Goal: Transaction & Acquisition: Obtain resource

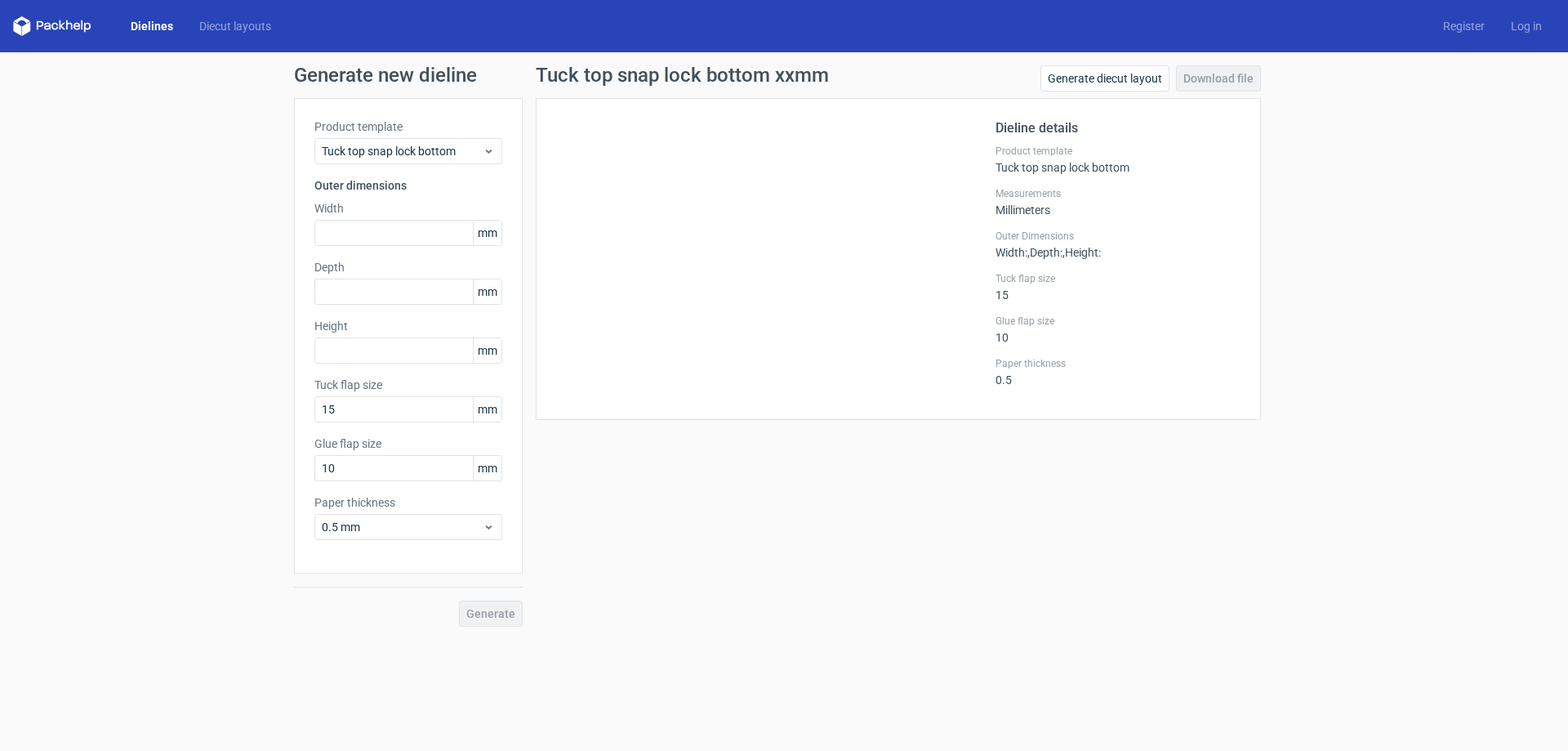
click at [438, 138] on div "Product template Tuck top snap lock bottom" at bounding box center [408, 141] width 188 height 46
click at [434, 153] on span "Tuck top snap lock bottom" at bounding box center [402, 151] width 161 height 17
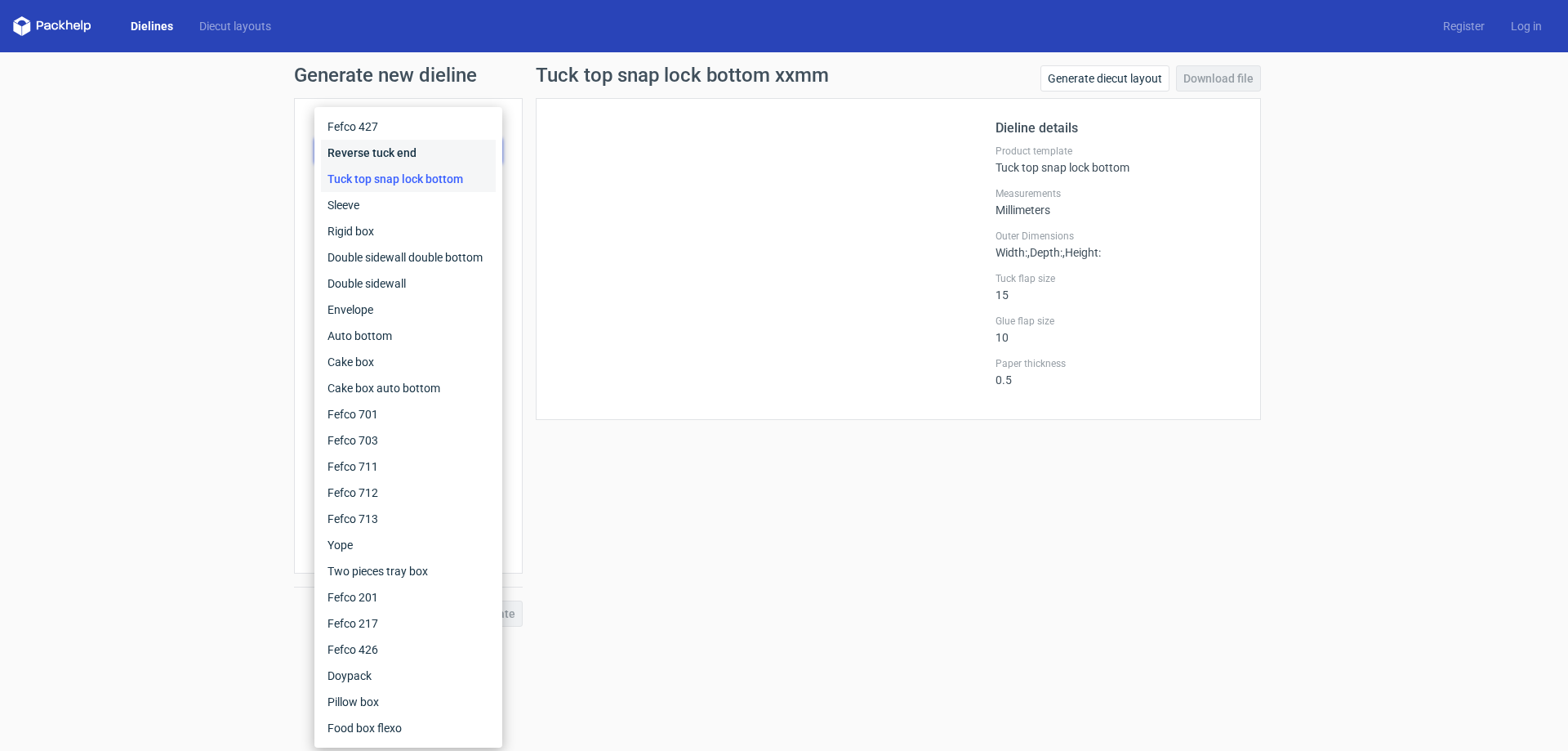
click at [448, 149] on div "Reverse tuck end" at bounding box center [408, 153] width 175 height 27
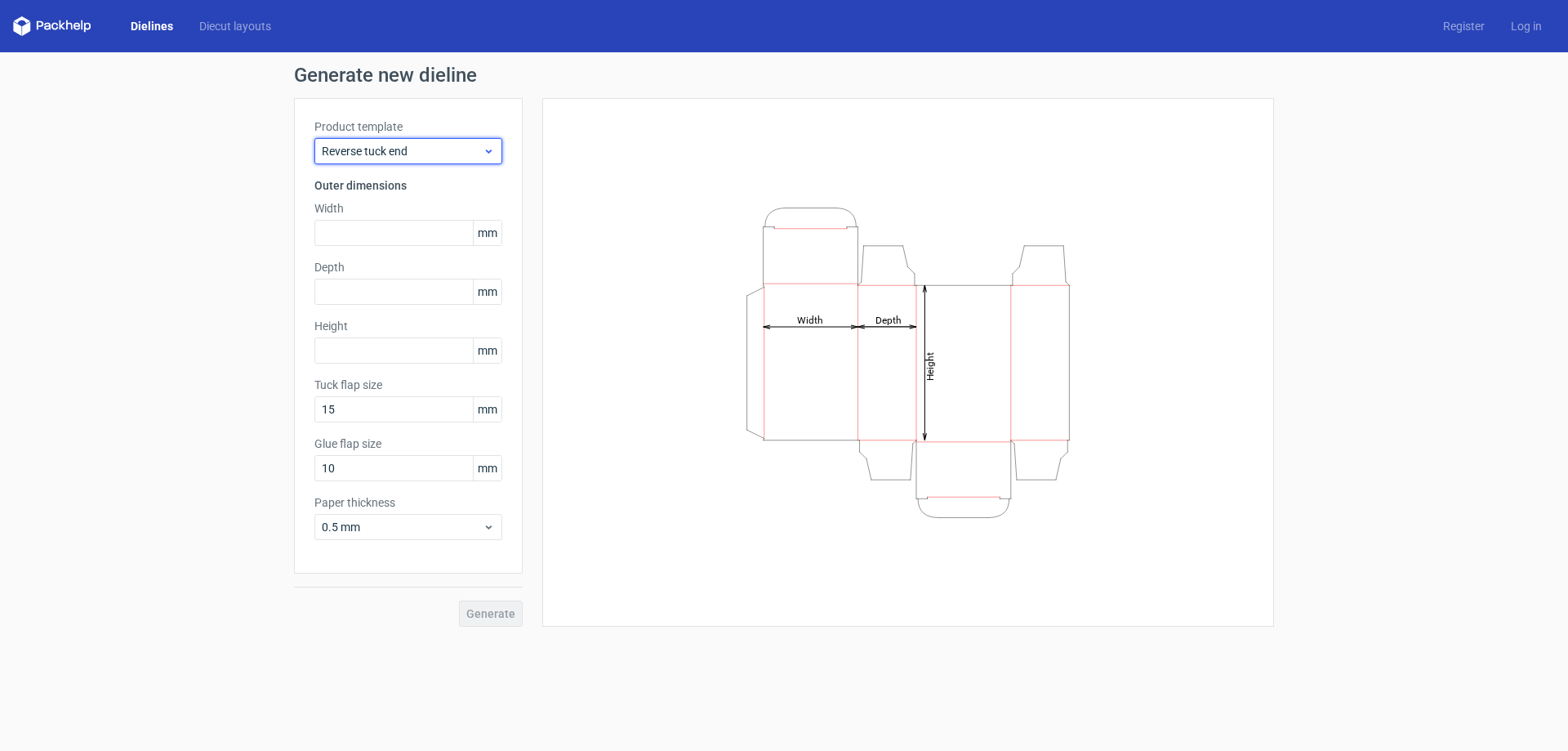
click at [428, 148] on span "Reverse tuck end" at bounding box center [402, 151] width 161 height 17
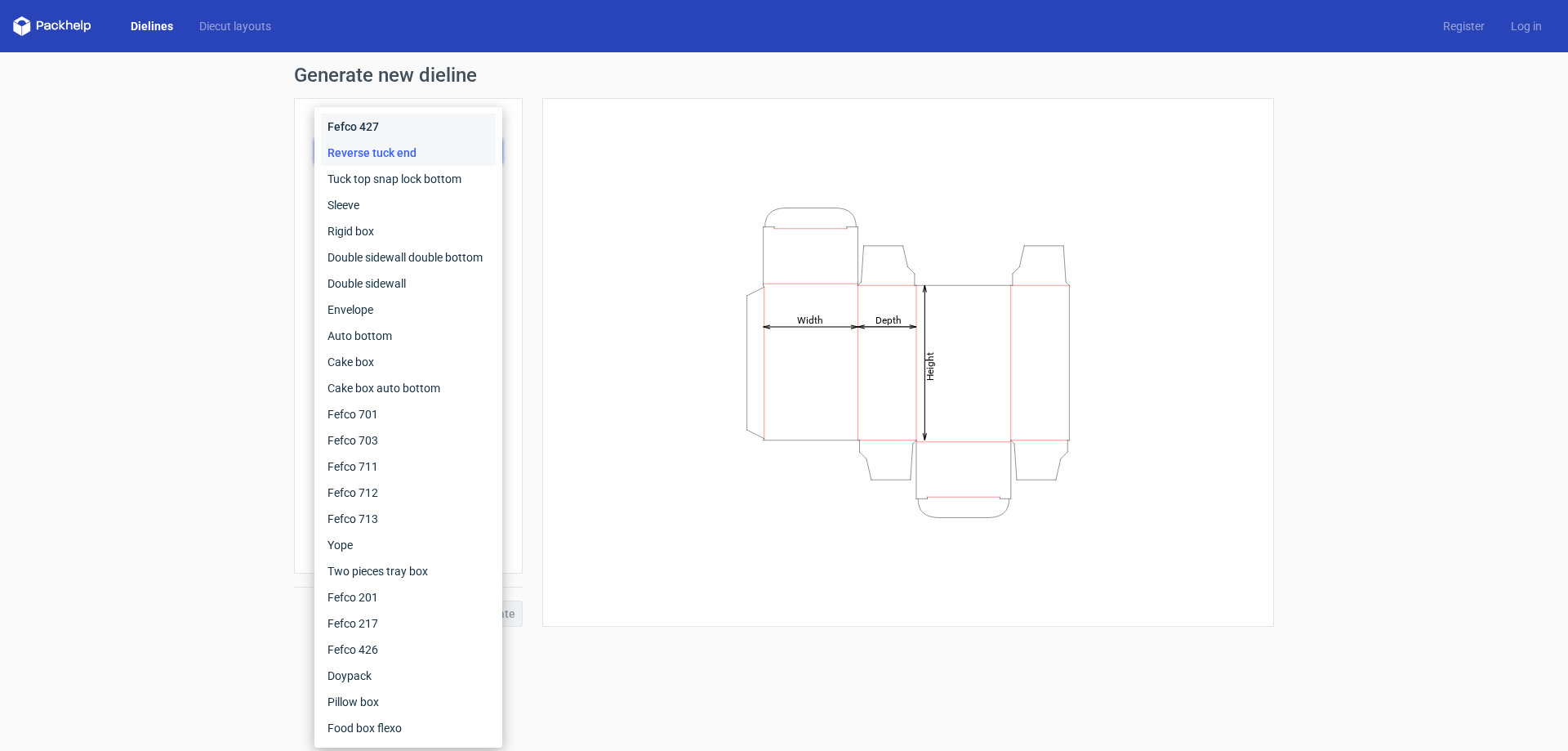
click at [443, 137] on div "Fefco 427" at bounding box center [408, 127] width 175 height 27
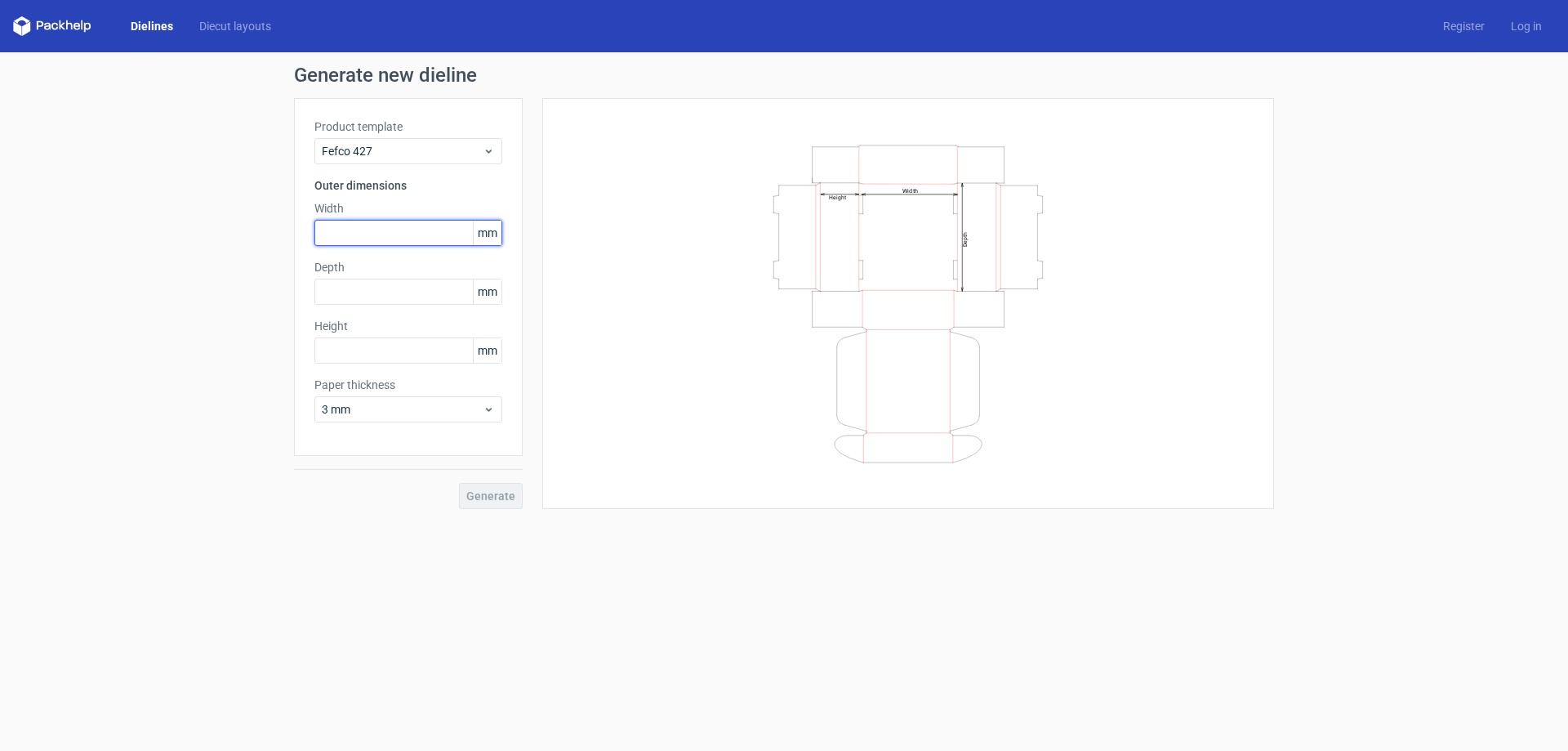
click at [413, 232] on input "text" at bounding box center [408, 233] width 188 height 27
type input "220"
type input "160"
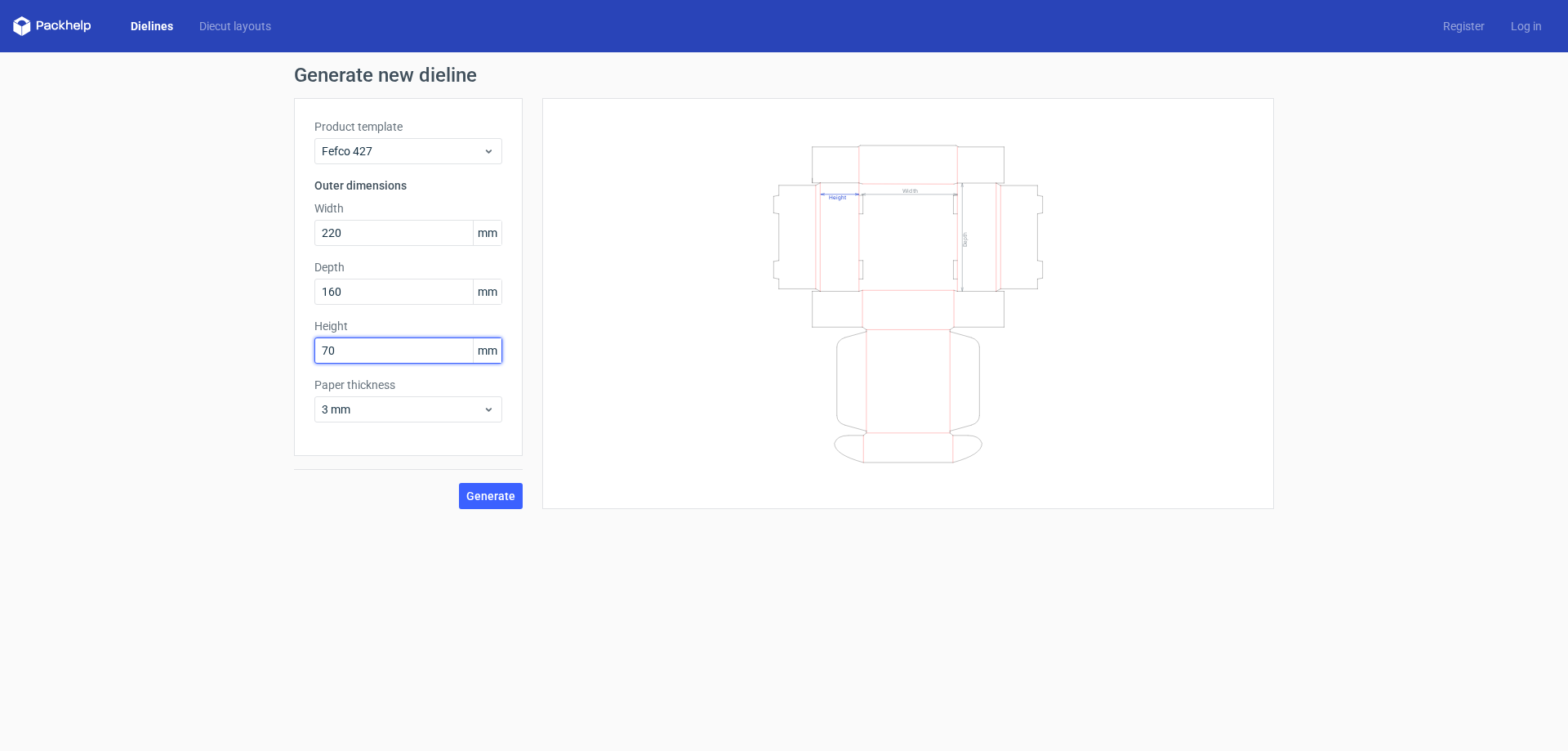
type input "70"
click at [419, 410] on span "3 mm" at bounding box center [402, 409] width 161 height 17
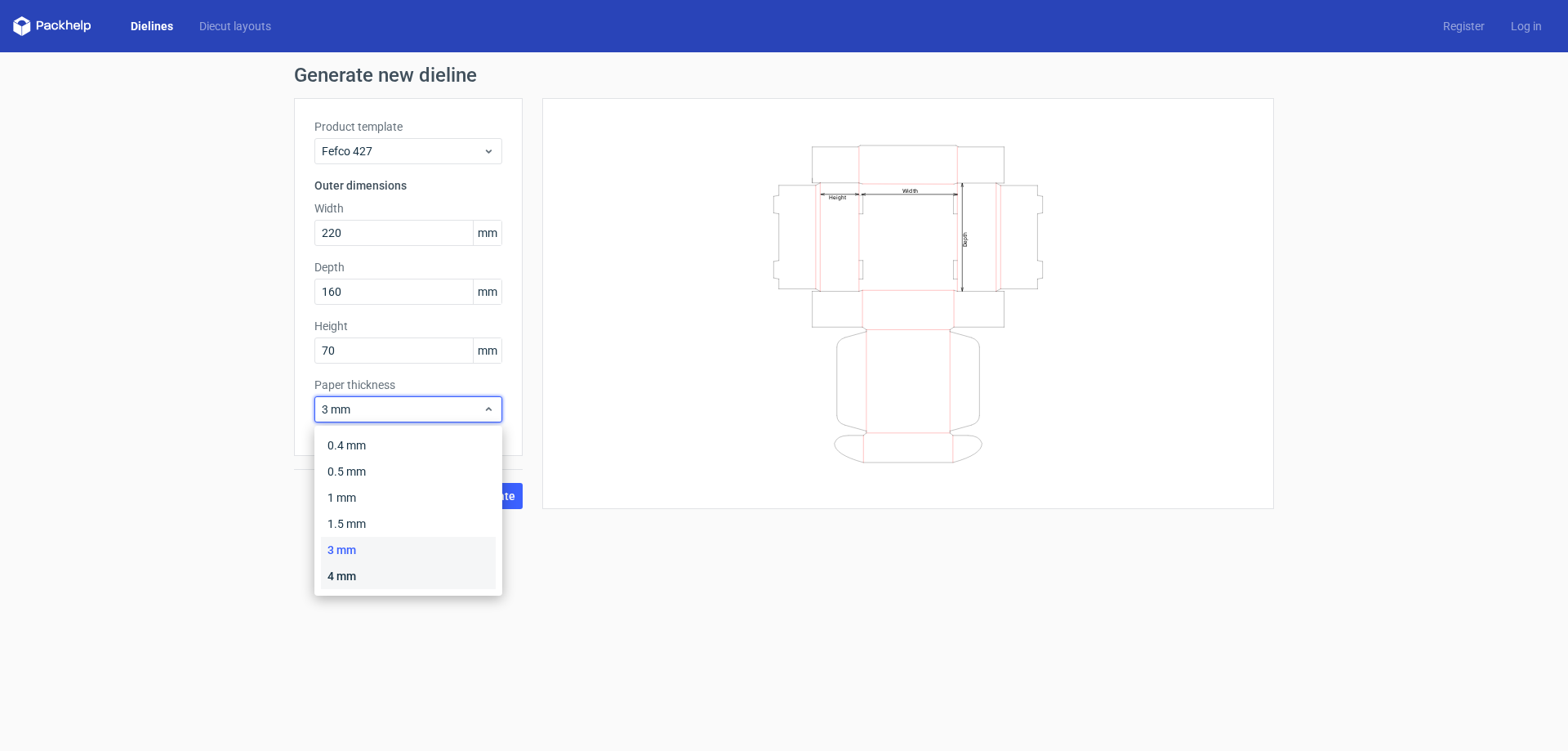
click at [366, 572] on div "4 mm" at bounding box center [408, 576] width 175 height 27
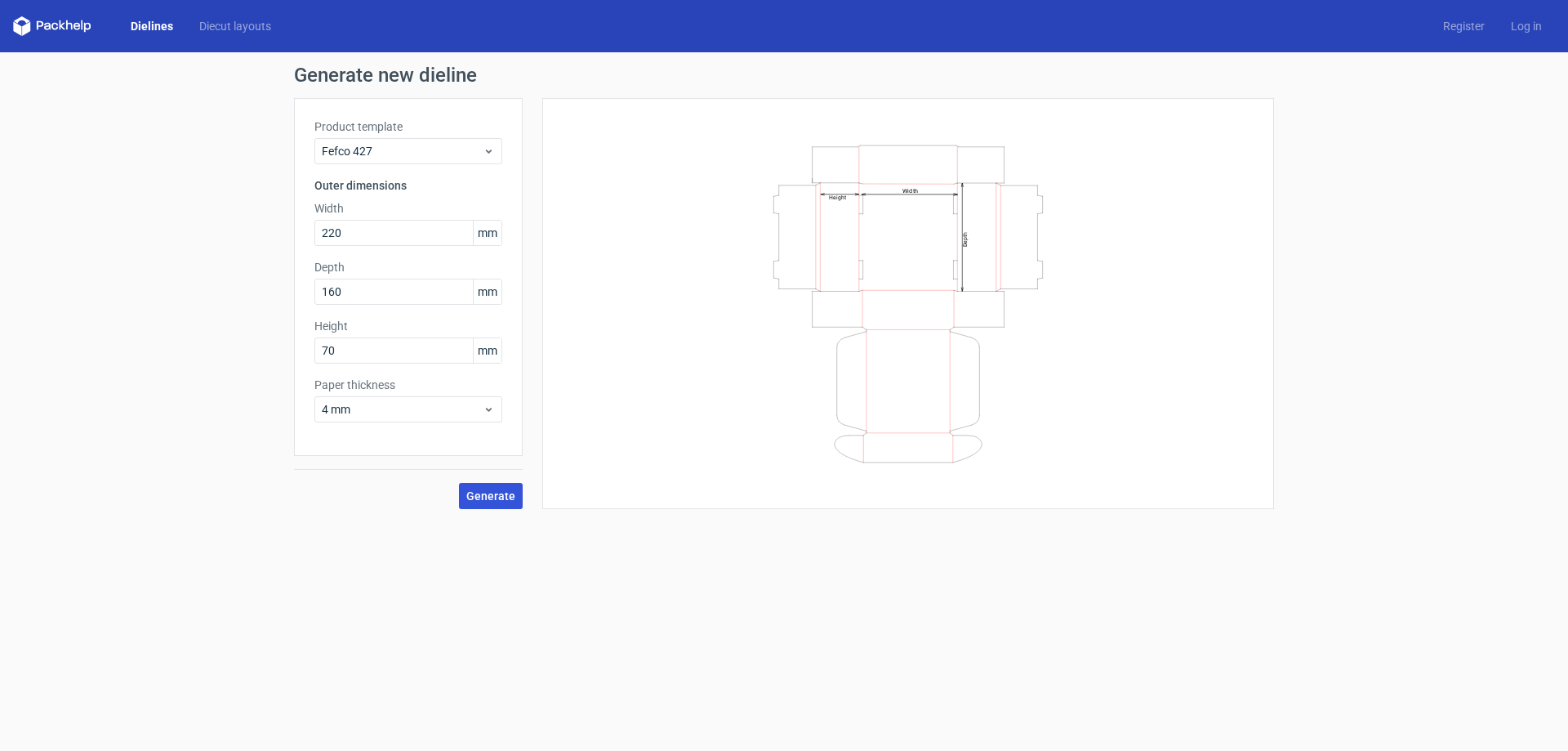
click at [493, 498] on span "Generate" at bounding box center [491, 496] width 49 height 12
click at [404, 408] on span "4 mm" at bounding box center [402, 409] width 161 height 17
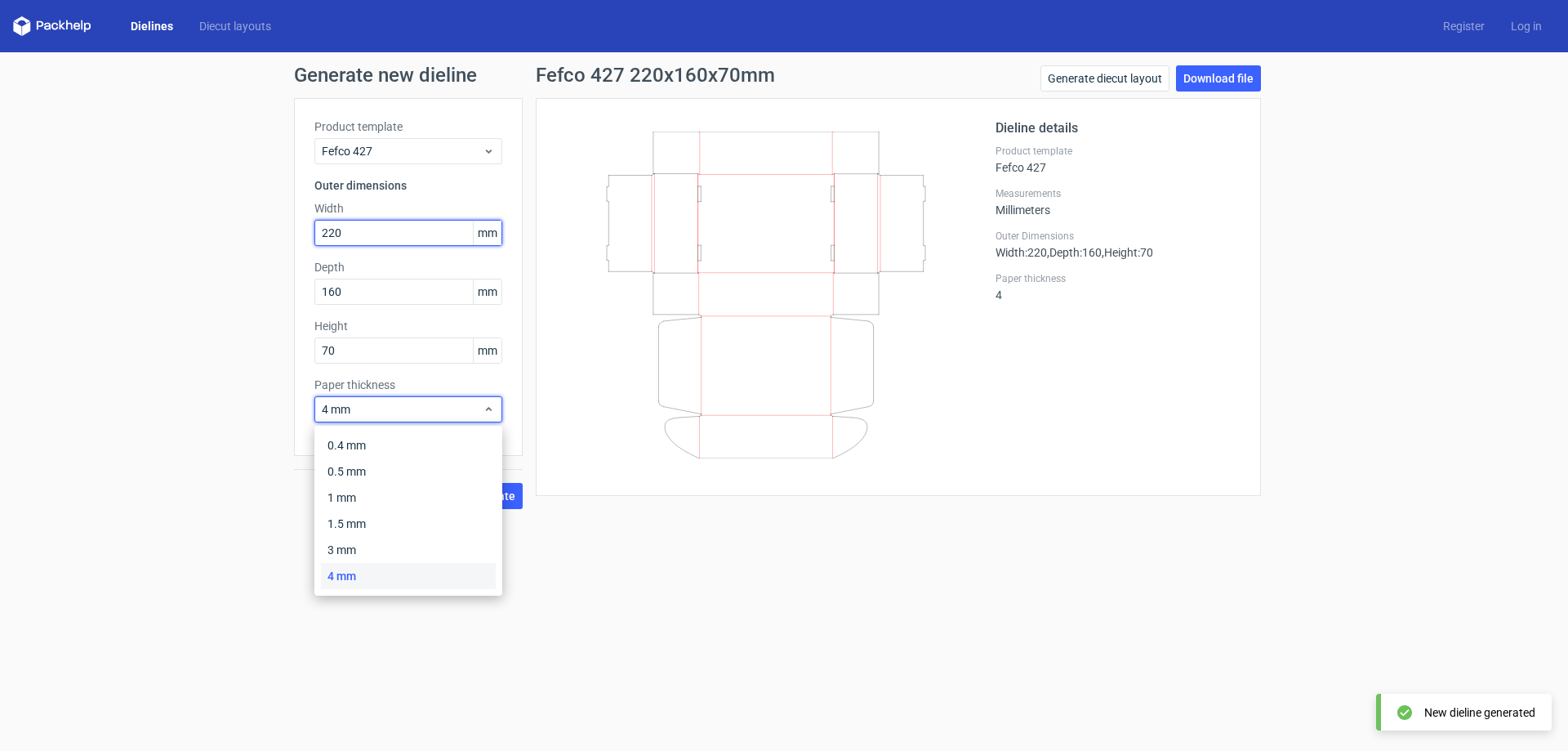
drag, startPoint x: 354, startPoint y: 233, endPoint x: 272, endPoint y: 246, distance: 83.0
click at [272, 246] on div "Generate new dieline Product template Fefco 427 Outer dimensions Width 220 mm D…" at bounding box center [784, 287] width 1568 height 470
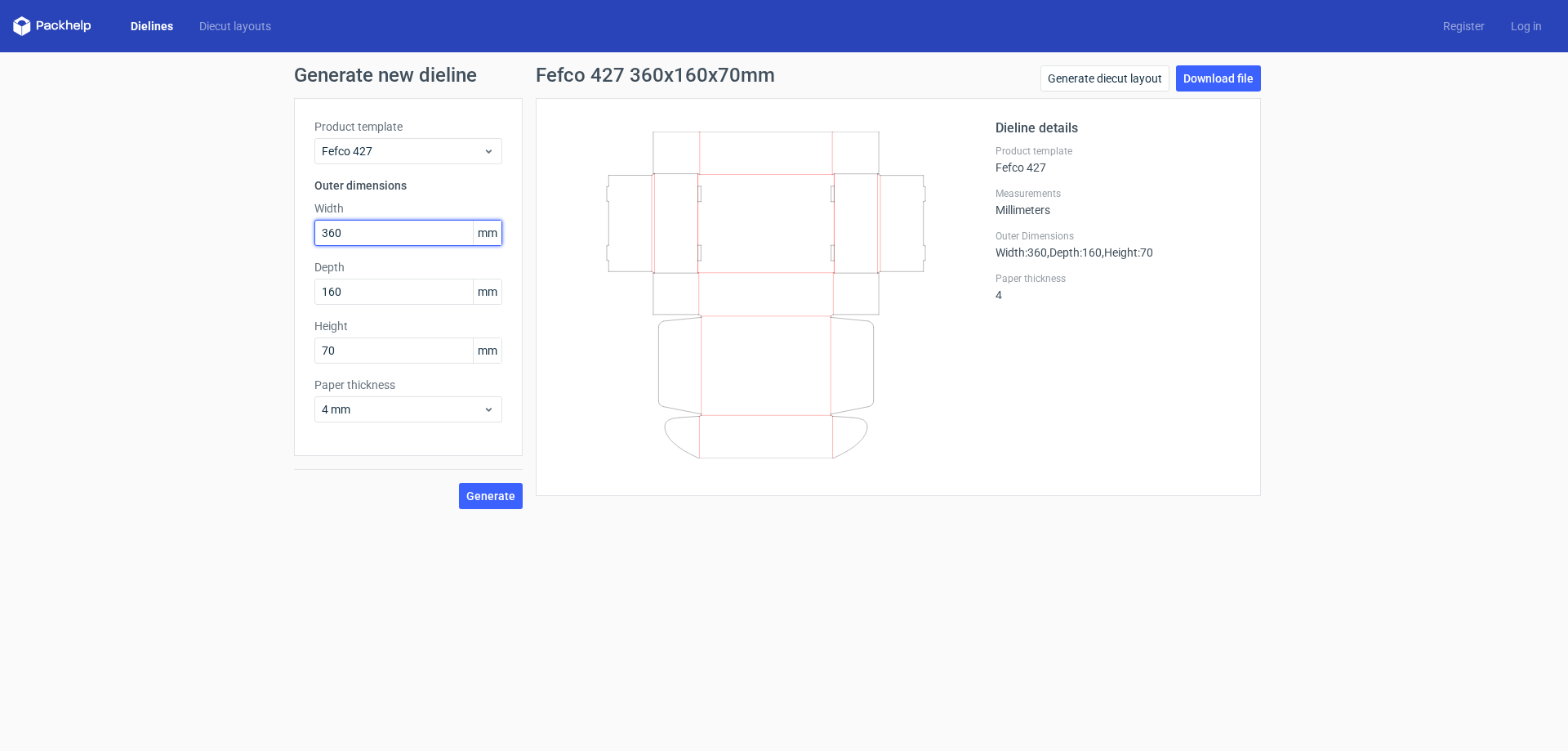
type input "360"
type input "240"
type input "40"
click at [480, 492] on span "Generate" at bounding box center [491, 496] width 49 height 12
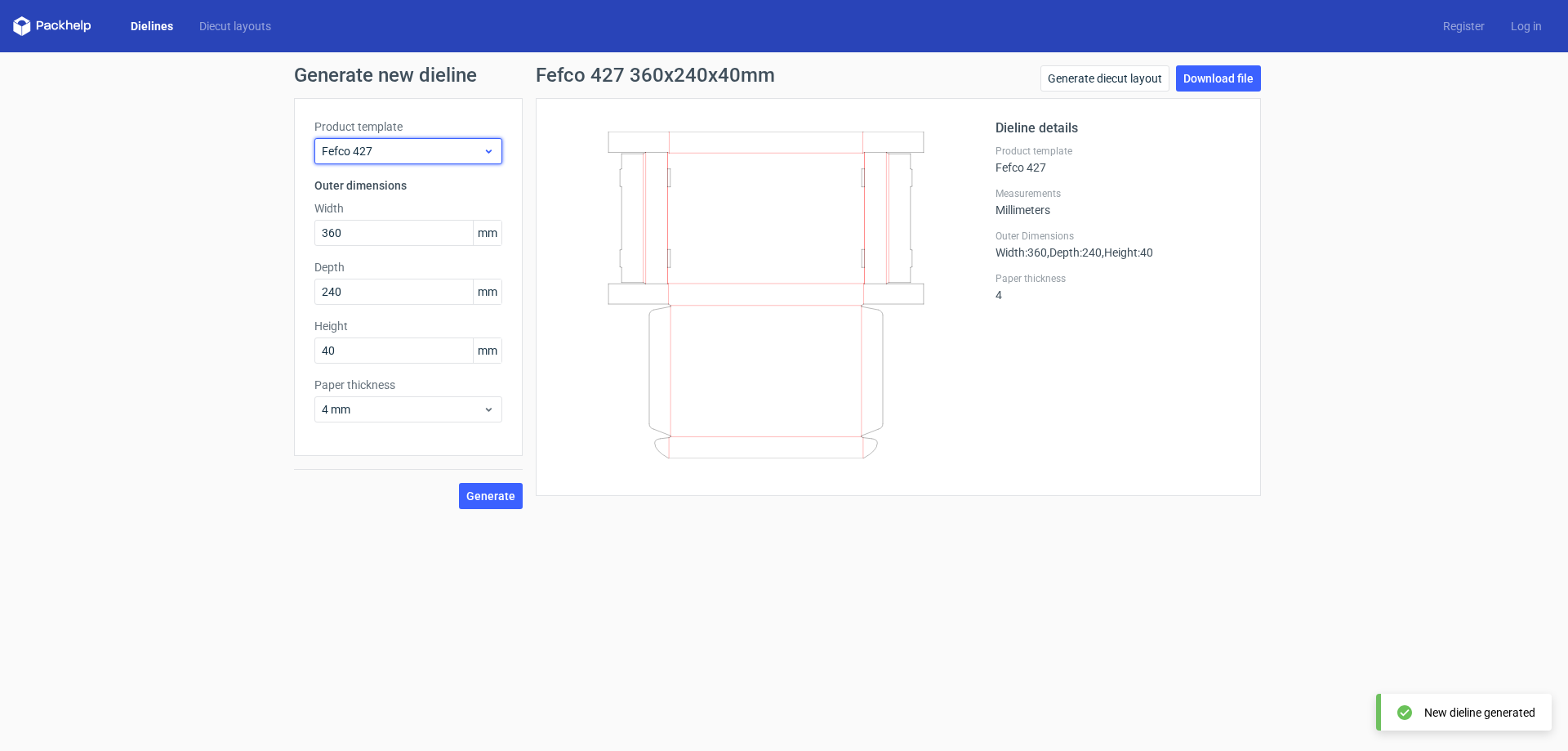
click at [407, 145] on span "Fefco 427" at bounding box center [402, 151] width 161 height 17
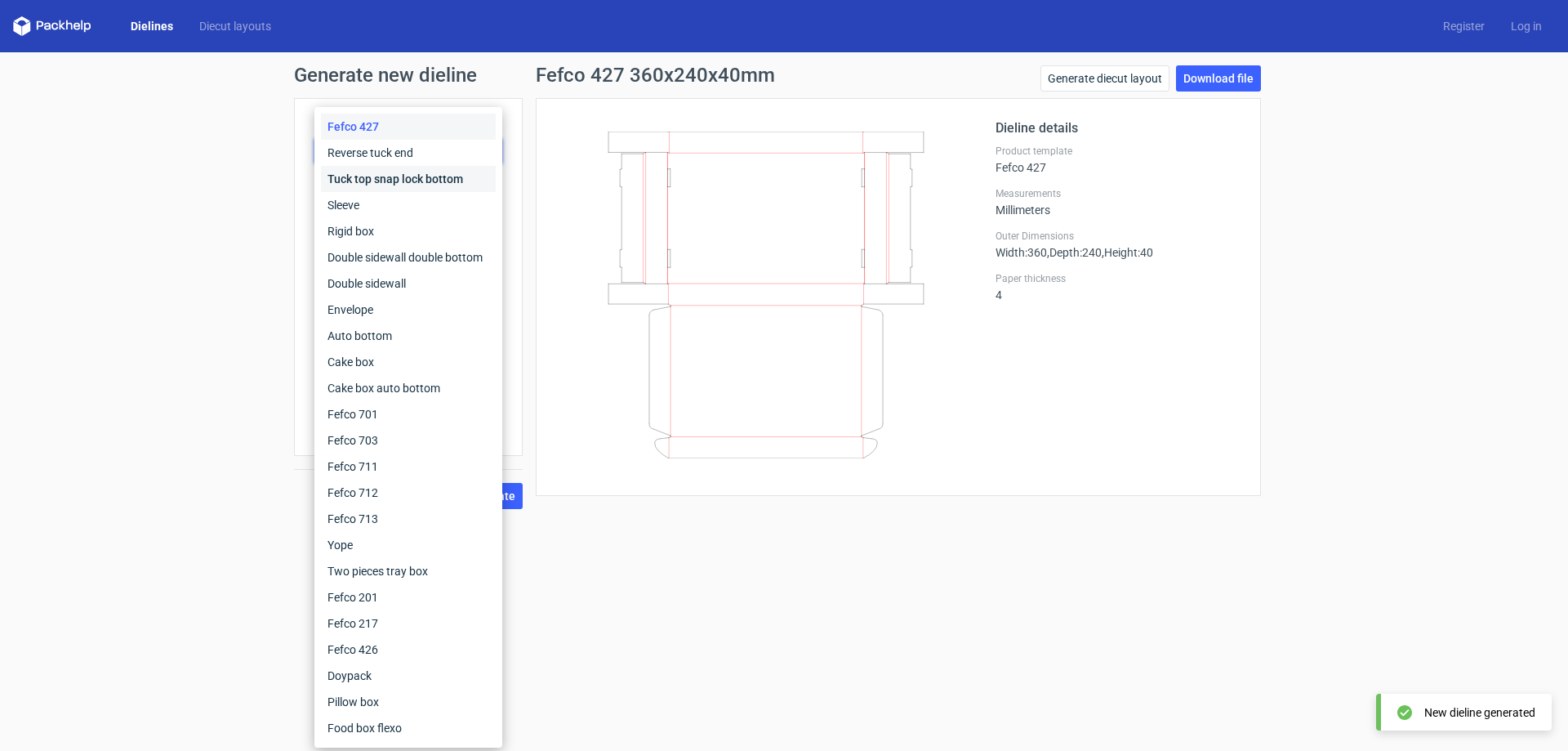
click at [427, 187] on div "Tuck top snap lock bottom" at bounding box center [408, 179] width 175 height 27
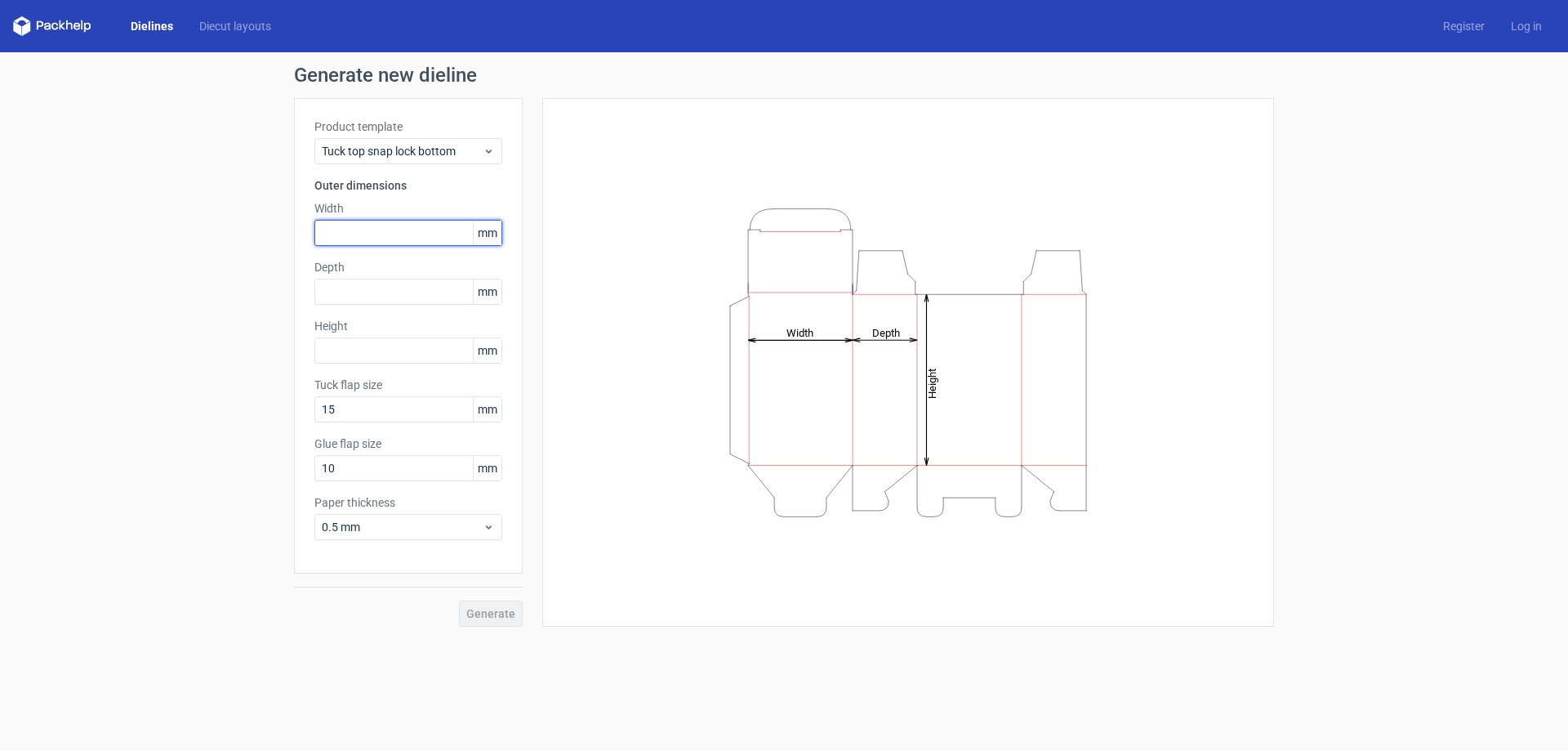
click at [406, 233] on input "text" at bounding box center [408, 233] width 188 height 27
type input "160"
type input "50"
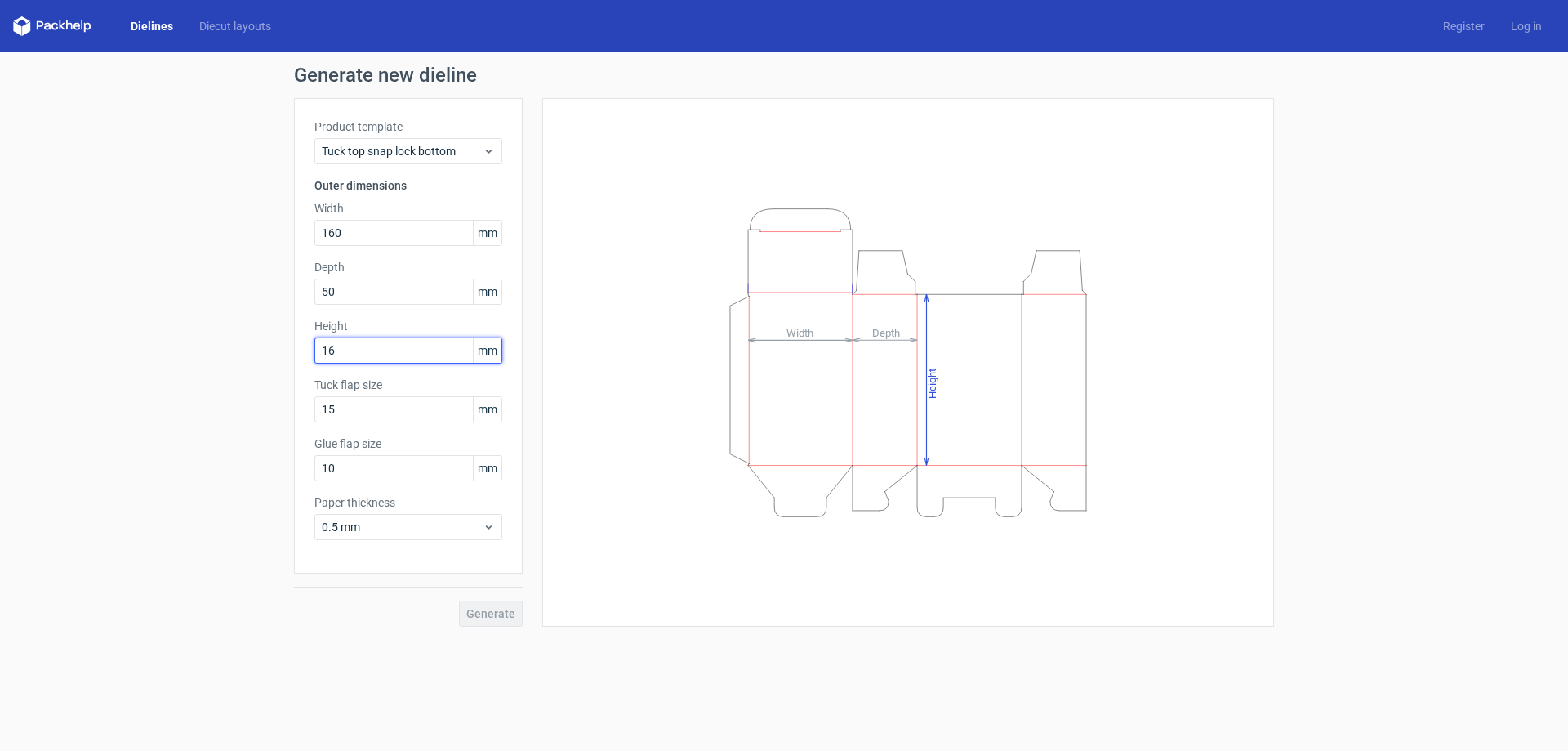
type input "1"
type input "150"
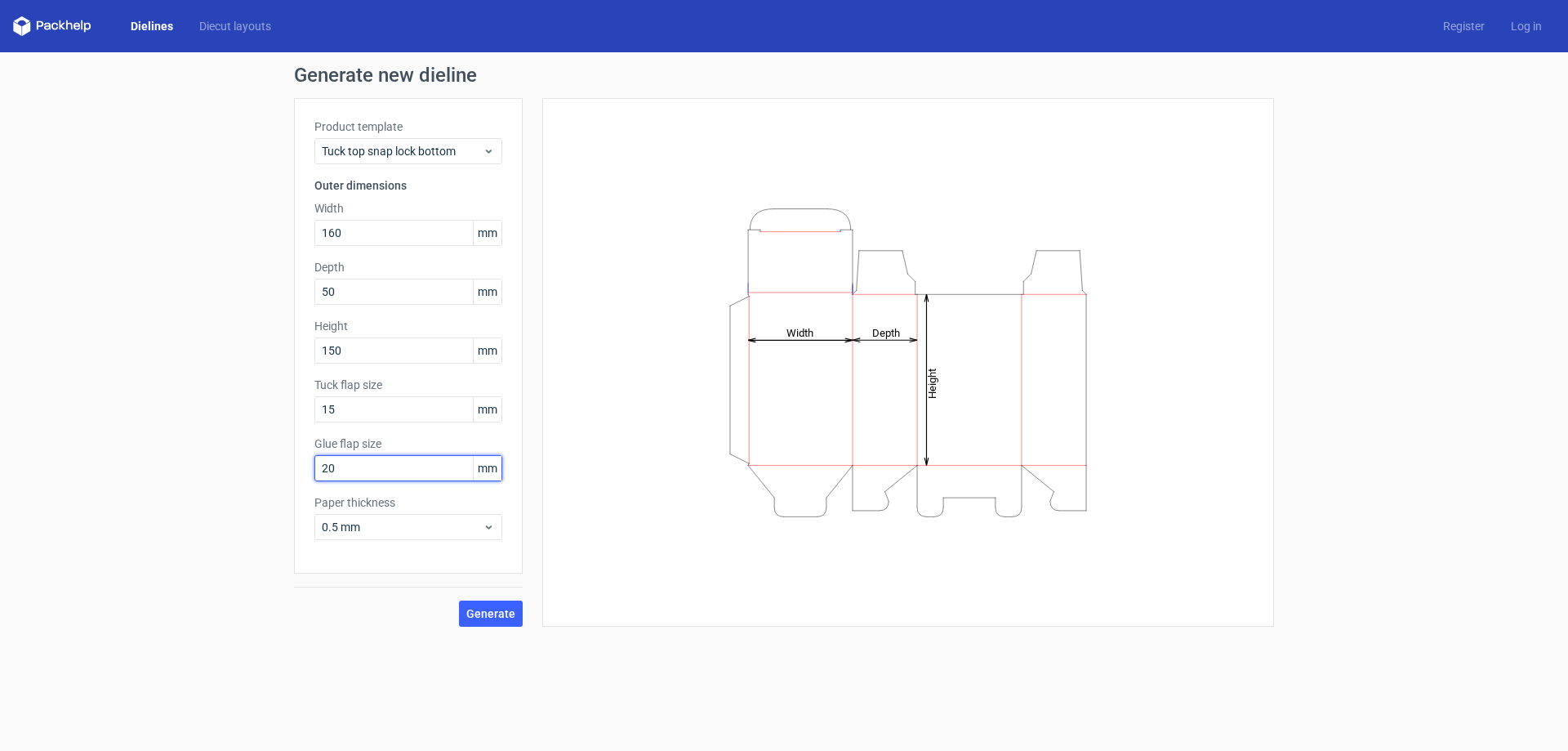
type input "20"
click at [484, 605] on button "Generate" at bounding box center [491, 613] width 64 height 27
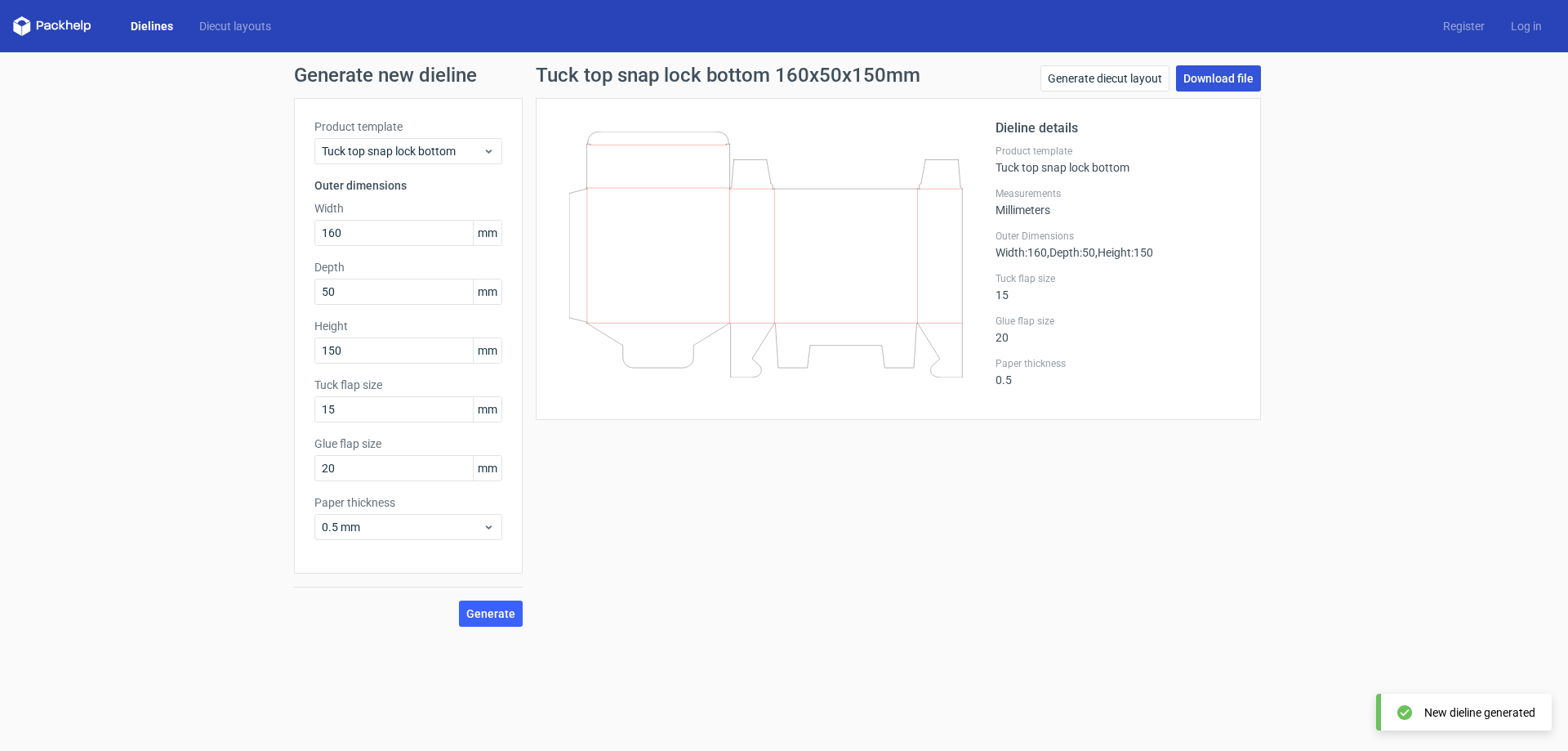
click at [1238, 80] on link "Download file" at bounding box center [1218, 79] width 85 height 27
drag, startPoint x: 932, startPoint y: 493, endPoint x: 645, endPoint y: 285, distance: 354.4
click at [932, 493] on div "Tuck top snap lock bottom 160x50x150mm Generate diecut layout Download file Die…" at bounding box center [898, 346] width 752 height 561
click at [448, 157] on span "Tuck top snap lock bottom" at bounding box center [402, 151] width 161 height 17
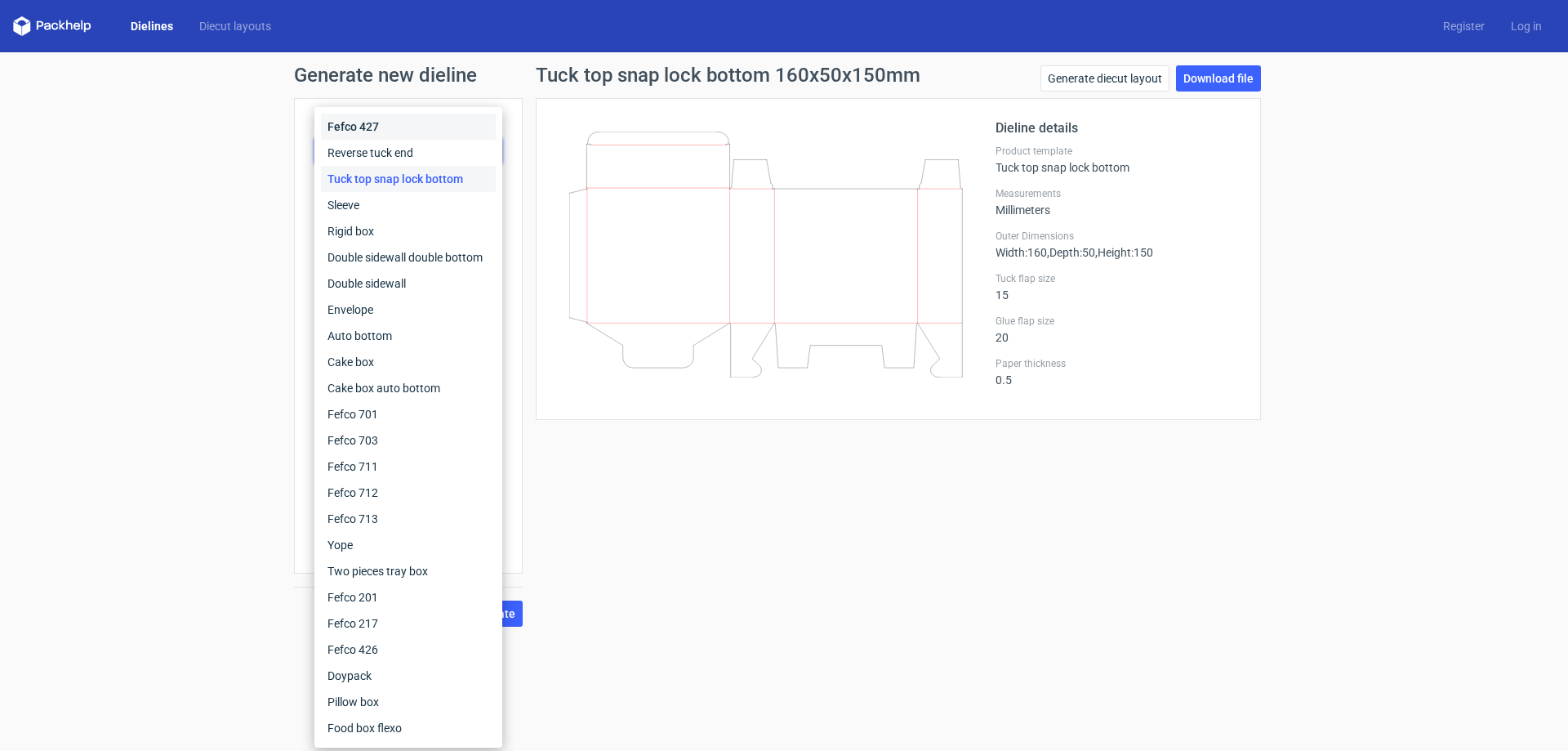
click at [439, 124] on div "Fefco 427" at bounding box center [408, 127] width 175 height 27
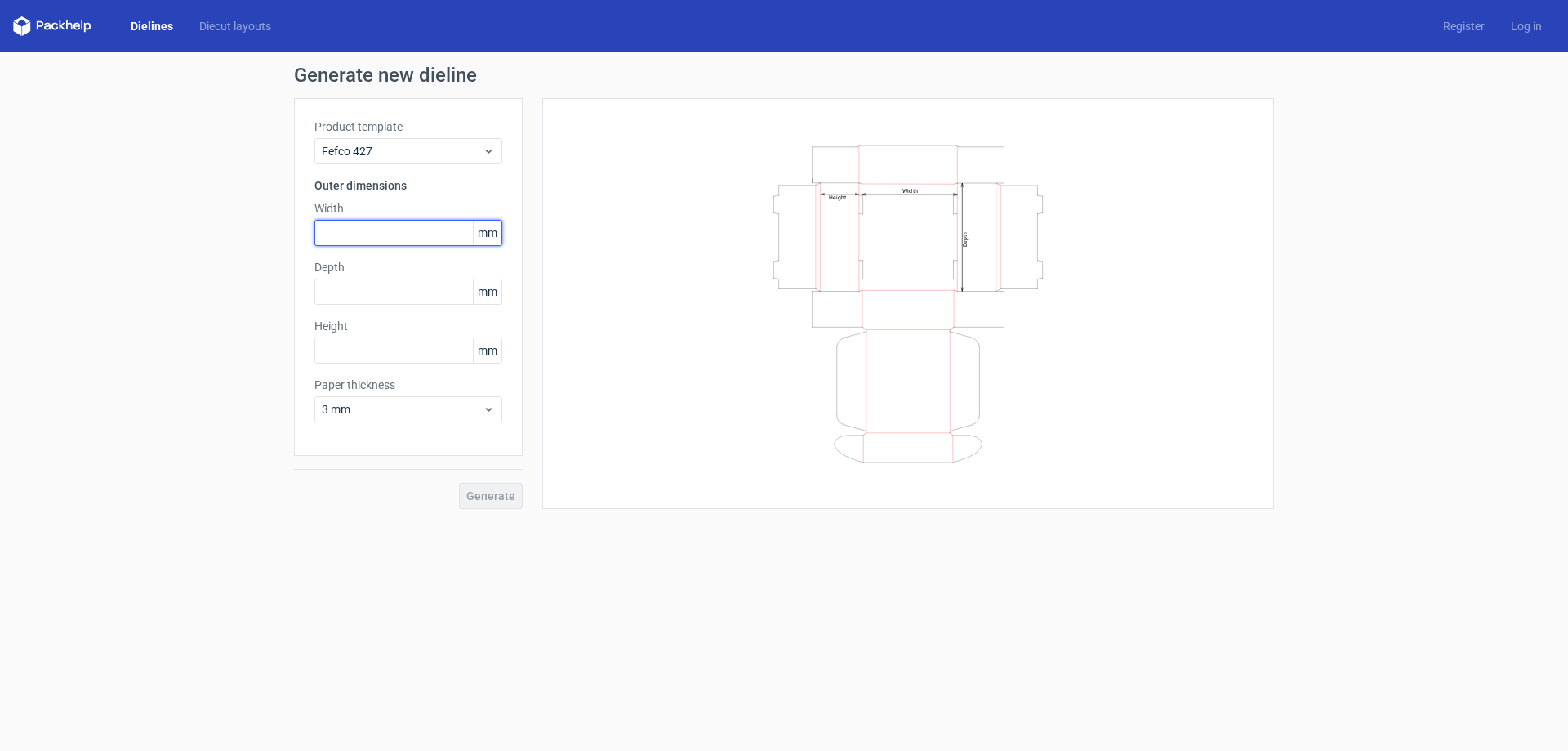
click at [397, 229] on input "text" at bounding box center [408, 233] width 188 height 27
type input "220"
type input "160"
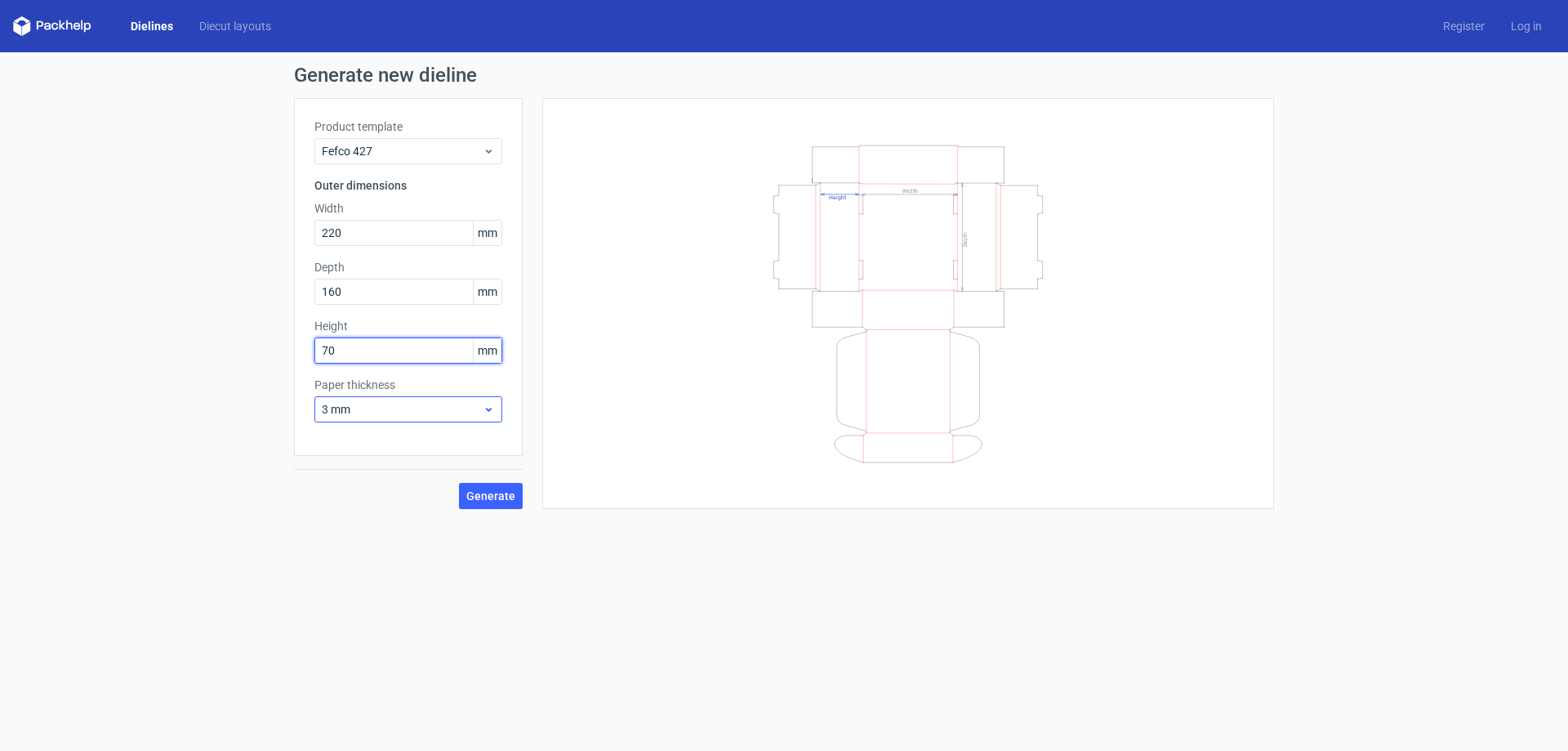
type input "70"
click at [419, 407] on span "3 mm" at bounding box center [402, 409] width 161 height 17
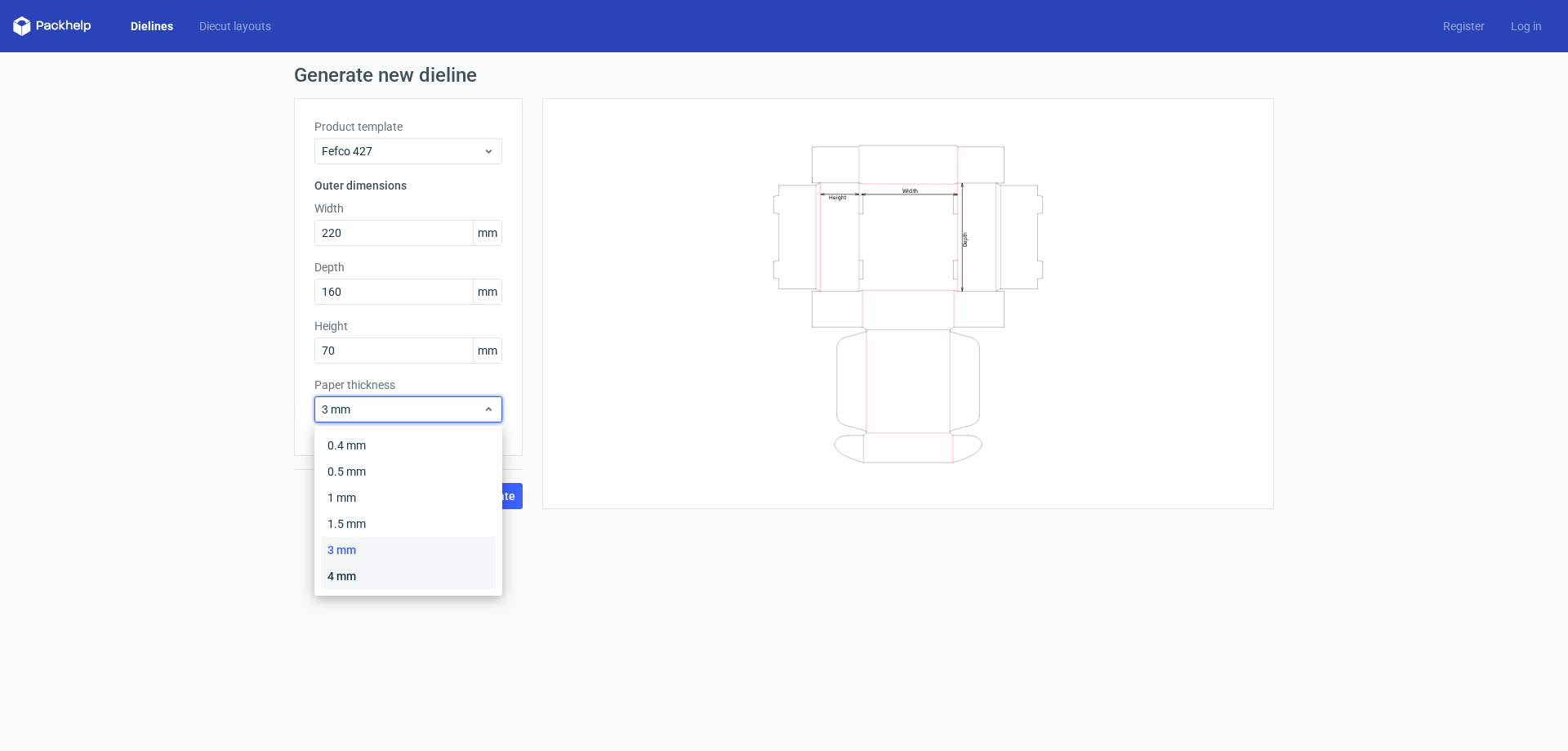
drag, startPoint x: 365, startPoint y: 580, endPoint x: 441, endPoint y: 526, distance: 93.2
click at [363, 578] on div "4 mm" at bounding box center [408, 576] width 175 height 27
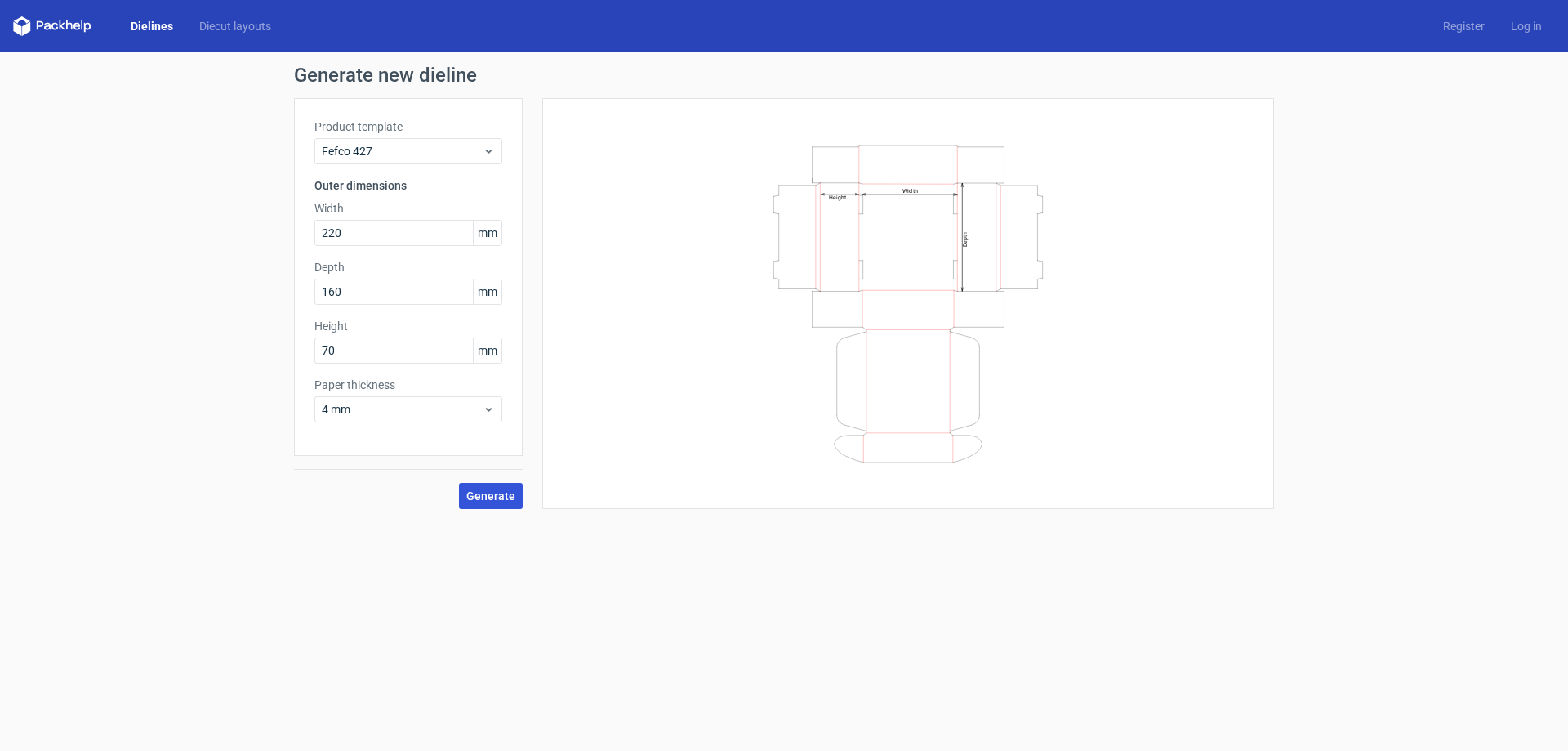
click at [486, 492] on span "Generate" at bounding box center [491, 496] width 49 height 12
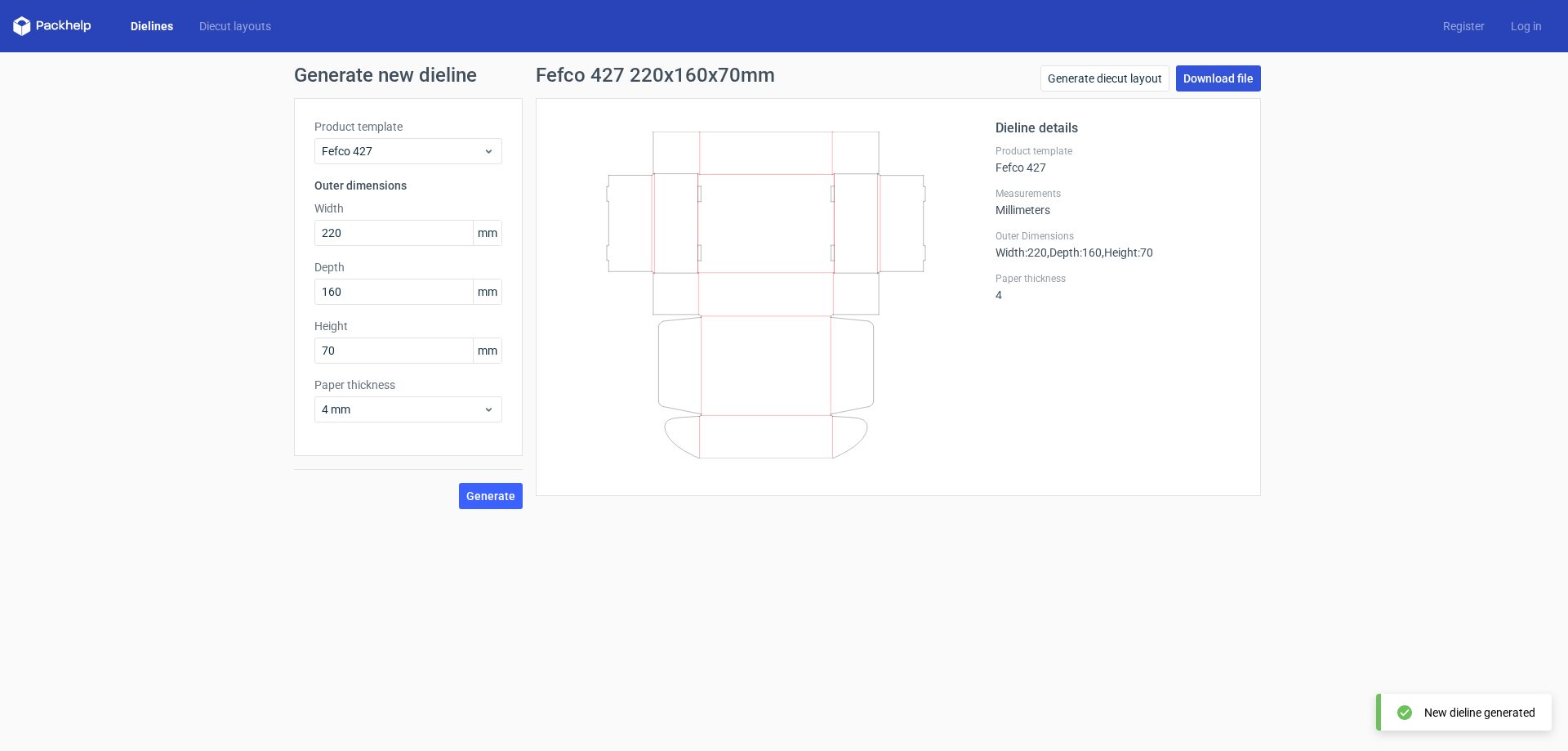
click at [1223, 72] on link "Download file" at bounding box center [1218, 79] width 85 height 27
drag, startPoint x: 369, startPoint y: 231, endPoint x: 229, endPoint y: 263, distance: 143.6
click at [229, 263] on div "Generate new dieline Product template Fefco 427 Outer dimensions Width 220 mm D…" at bounding box center [784, 287] width 1568 height 470
type input "360"
type input "240"
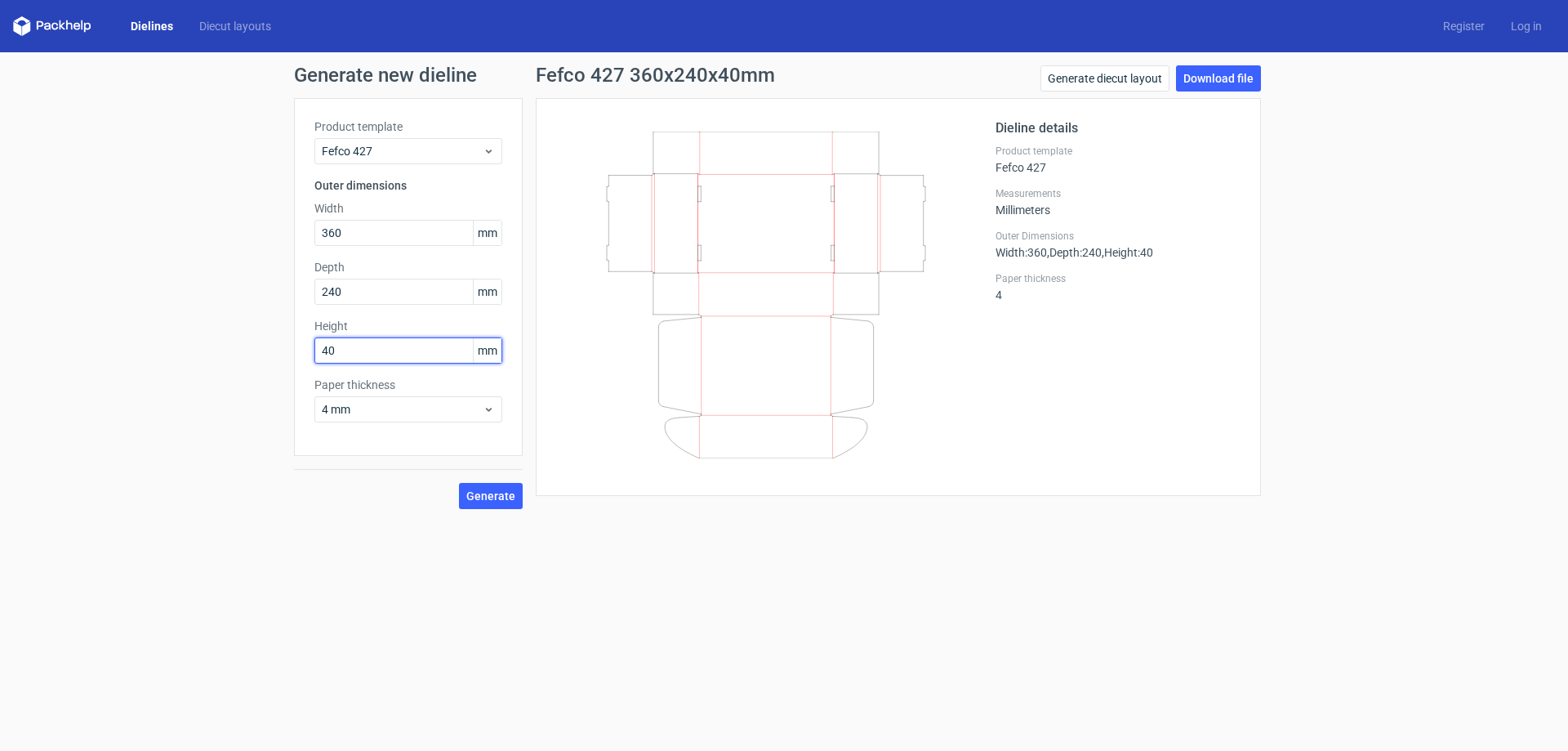
type input "40"
click at [499, 497] on span "Generate" at bounding box center [491, 496] width 49 height 12
click at [1237, 73] on link "Download file" at bounding box center [1218, 79] width 85 height 27
click at [491, 497] on span "Generate" at bounding box center [491, 496] width 49 height 12
click at [1219, 76] on link "Download file" at bounding box center [1218, 79] width 85 height 27
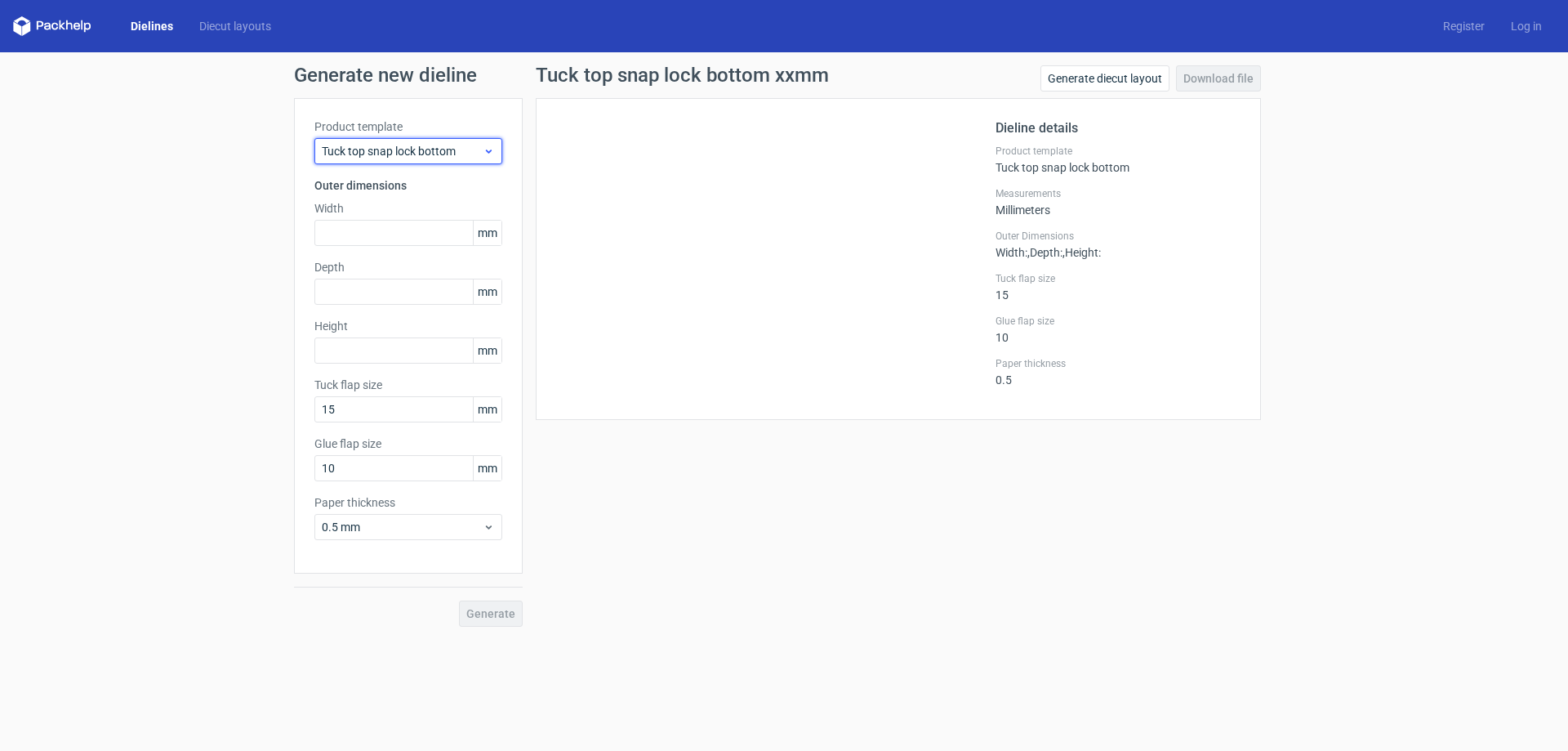
click at [402, 153] on span "Tuck top snap lock bottom" at bounding box center [402, 151] width 161 height 17
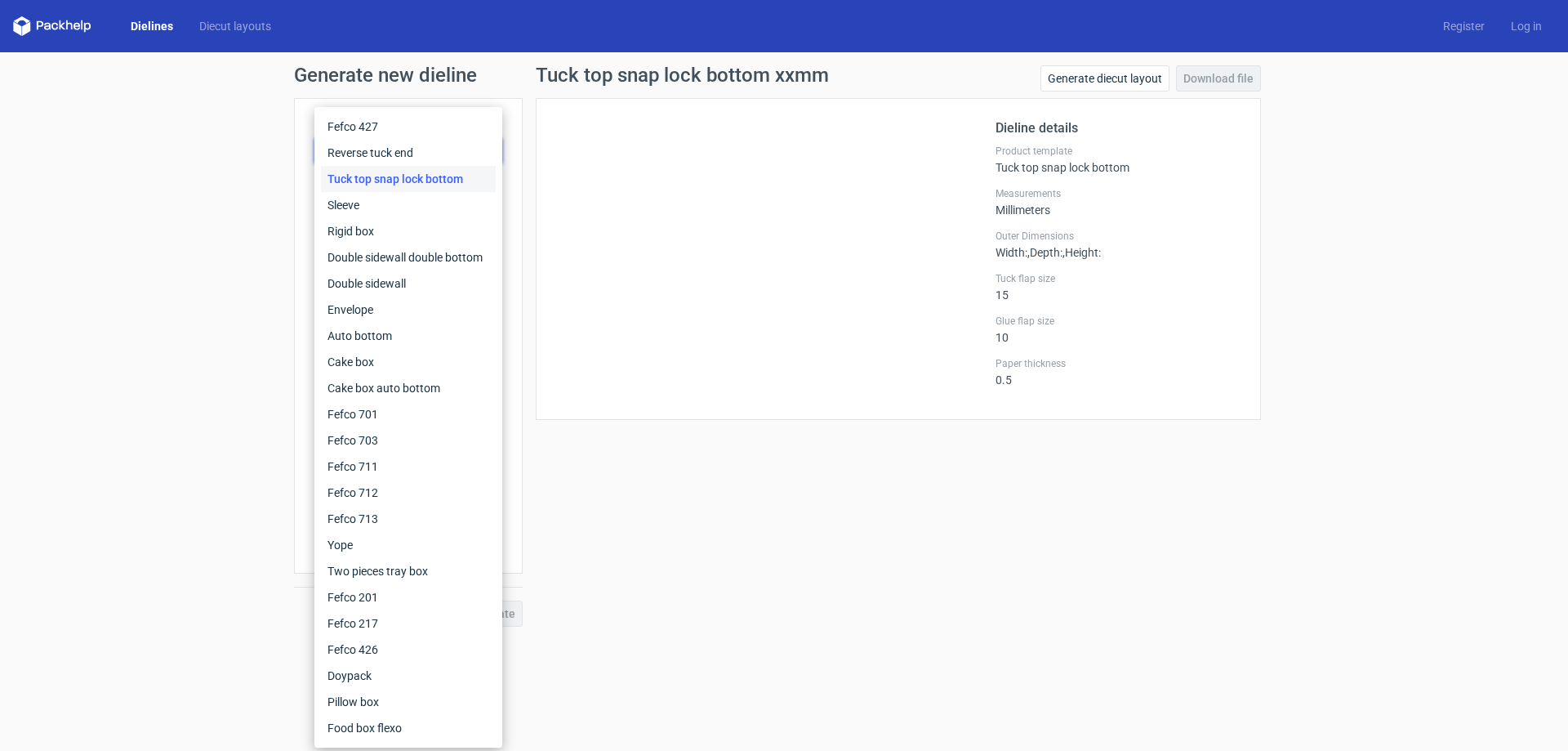
click at [422, 177] on div "Tuck top snap lock bottom" at bounding box center [408, 179] width 175 height 27
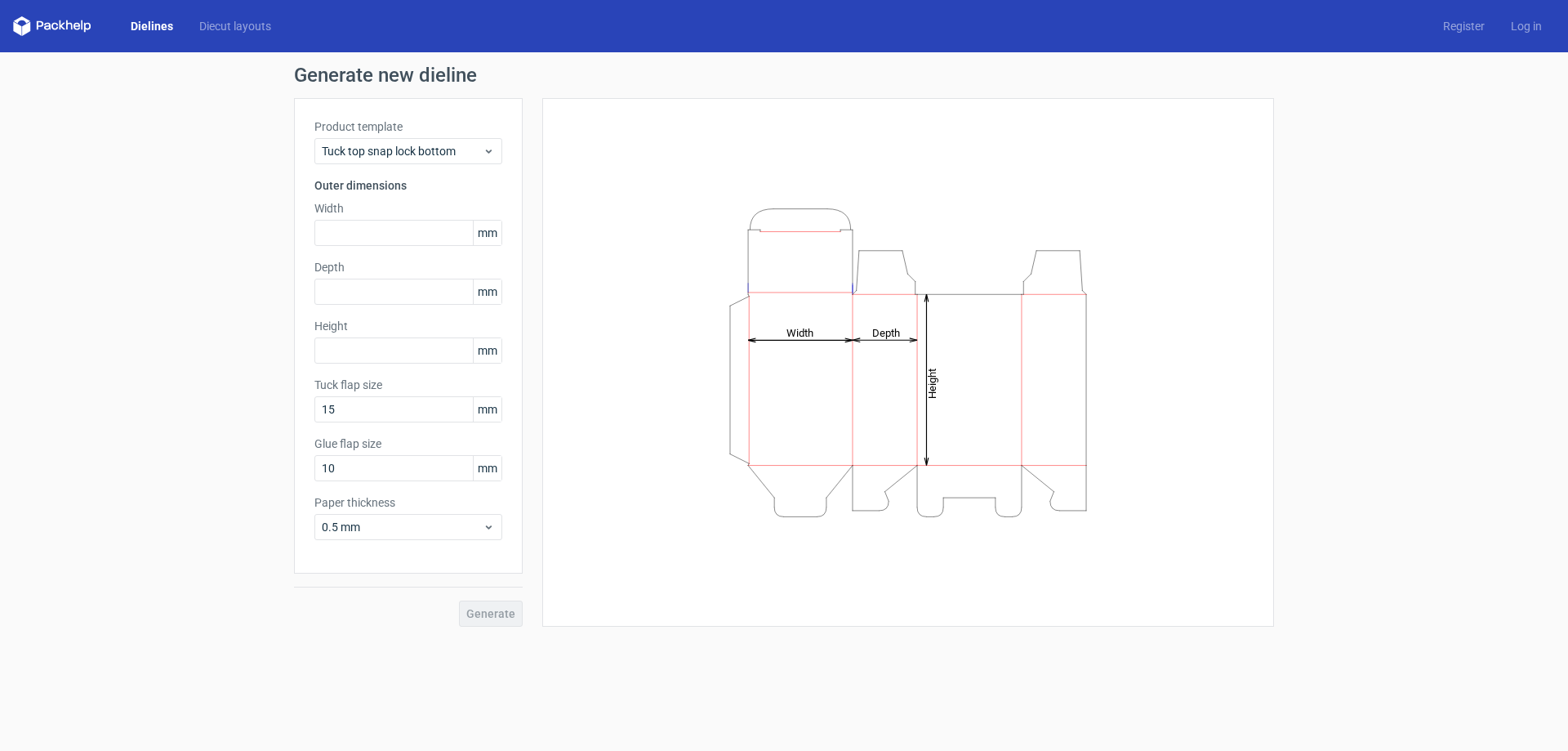
click at [393, 209] on label "Width" at bounding box center [408, 208] width 188 height 17
click at [392, 223] on input "text" at bounding box center [408, 233] width 188 height 27
type input "160"
type input "50"
type input "1"
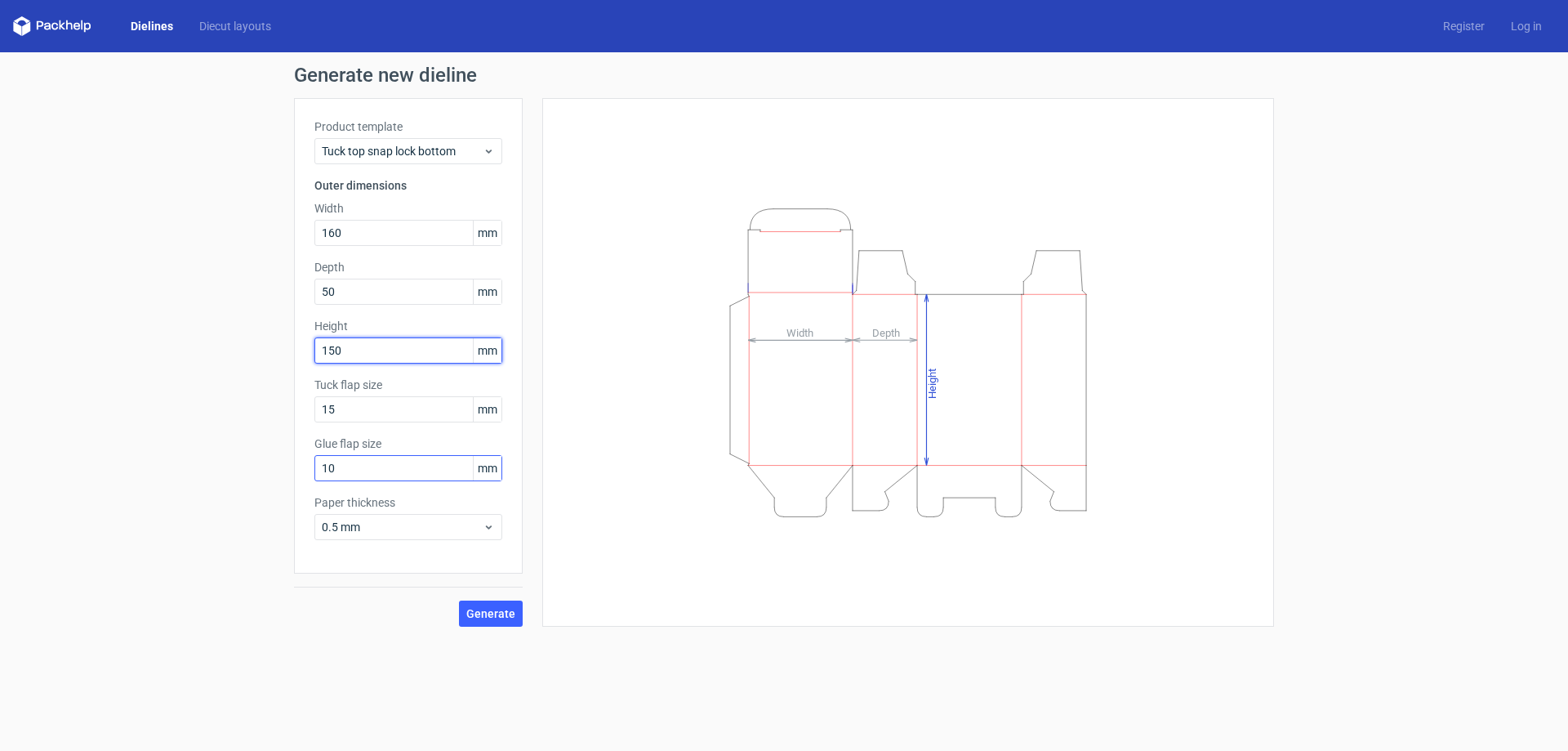
type input "150"
drag, startPoint x: 363, startPoint y: 468, endPoint x: 217, endPoint y: 493, distance: 148.1
click at [220, 501] on div "Generate new dieline Product template Tuck top snap lock bottom Outer dimension…" at bounding box center [784, 346] width 1568 height 588
type input "20"
click at [501, 616] on span "Generate" at bounding box center [491, 613] width 49 height 12
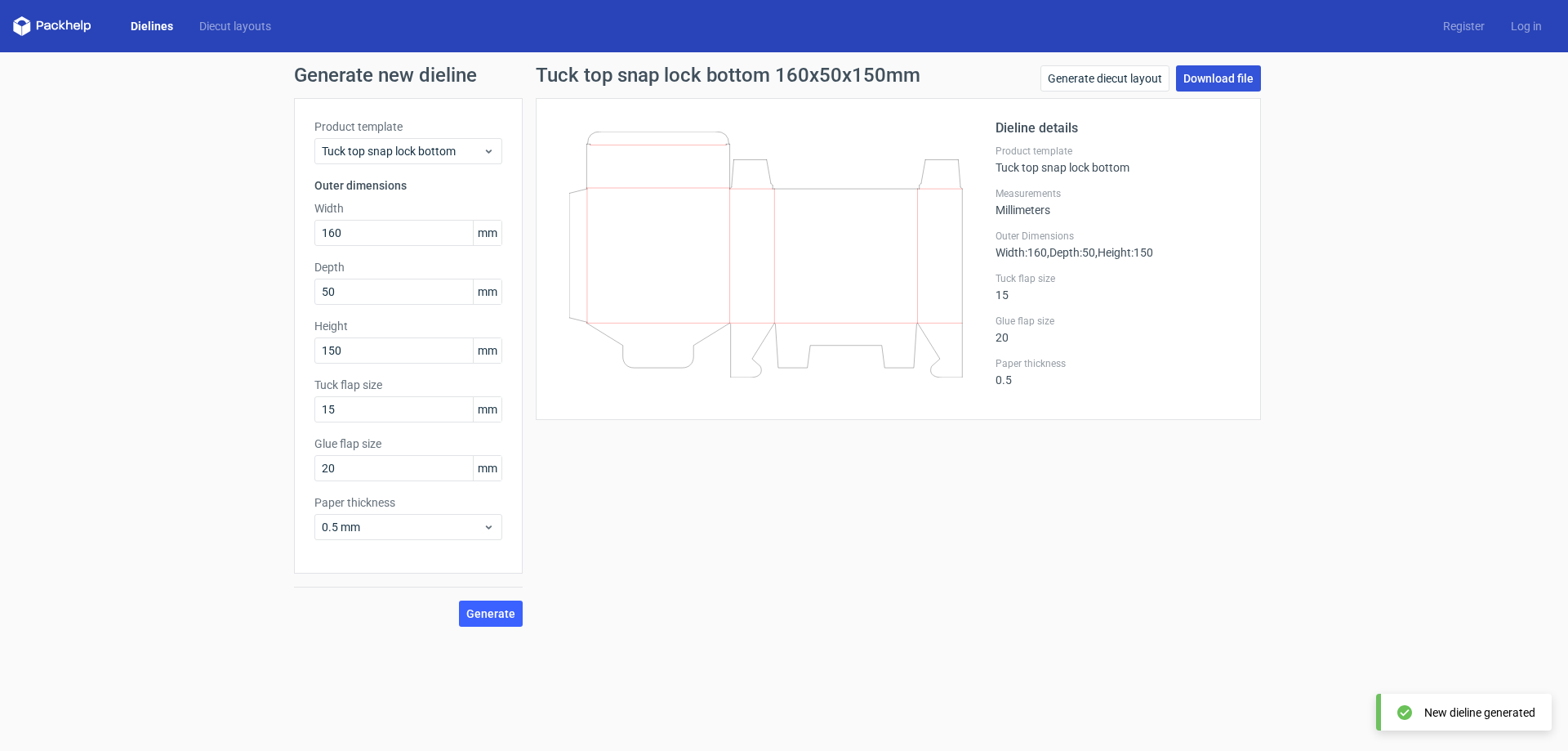
click at [1207, 77] on link "Download file" at bounding box center [1218, 79] width 85 height 27
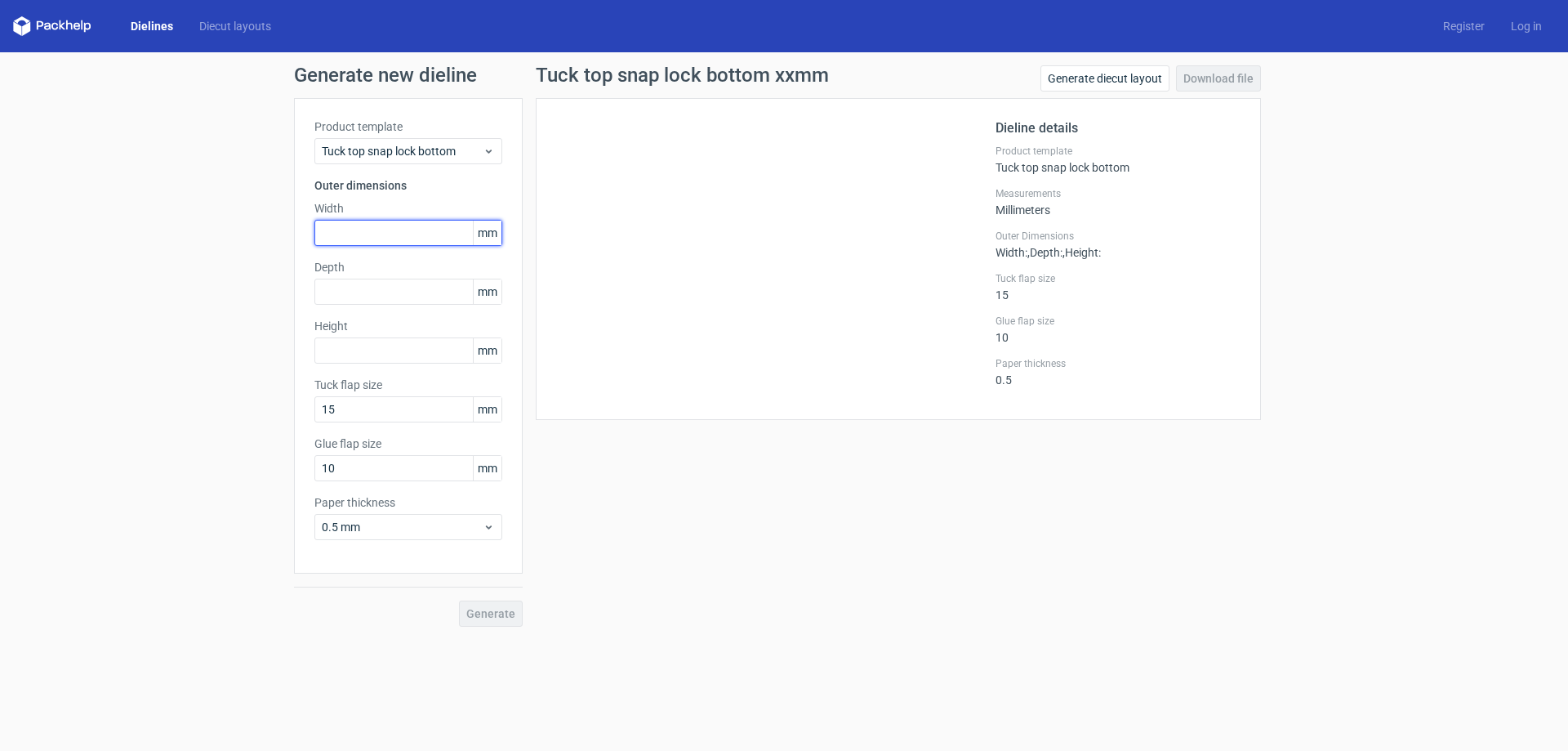
click at [405, 245] on input "text" at bounding box center [408, 233] width 188 height 27
click at [361, 238] on input "text" at bounding box center [408, 233] width 188 height 27
click at [366, 235] on input "text" at bounding box center [408, 233] width 188 height 27
type input "160"
type input "50"
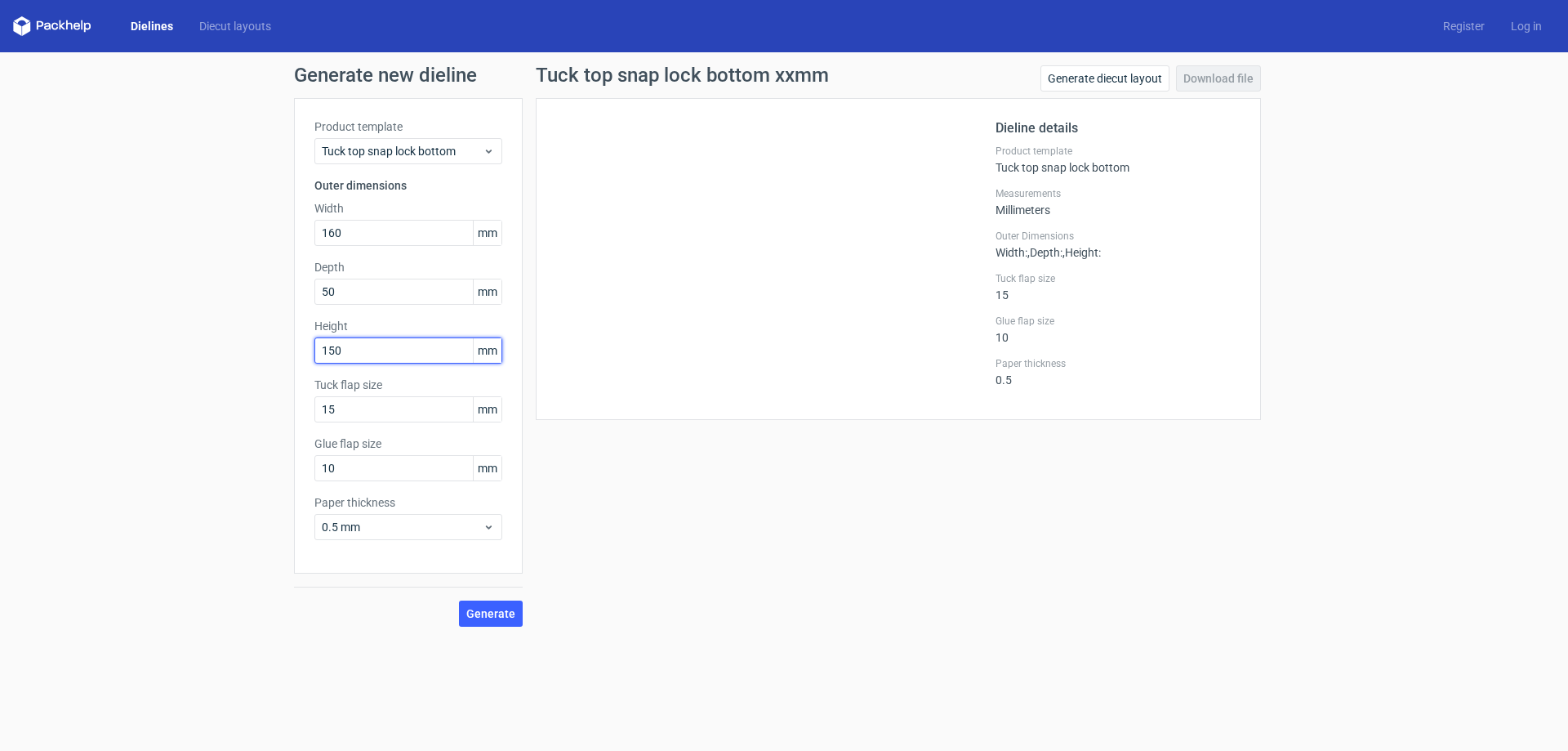
type input "150"
click at [414, 472] on input "10" at bounding box center [408, 468] width 188 height 27
click at [263, 482] on div "Generate new dieline Product template Tuck top snap lock bottom Outer dimension…" at bounding box center [784, 346] width 1568 height 588
type input "20"
click at [491, 615] on span "Generate" at bounding box center [491, 613] width 49 height 12
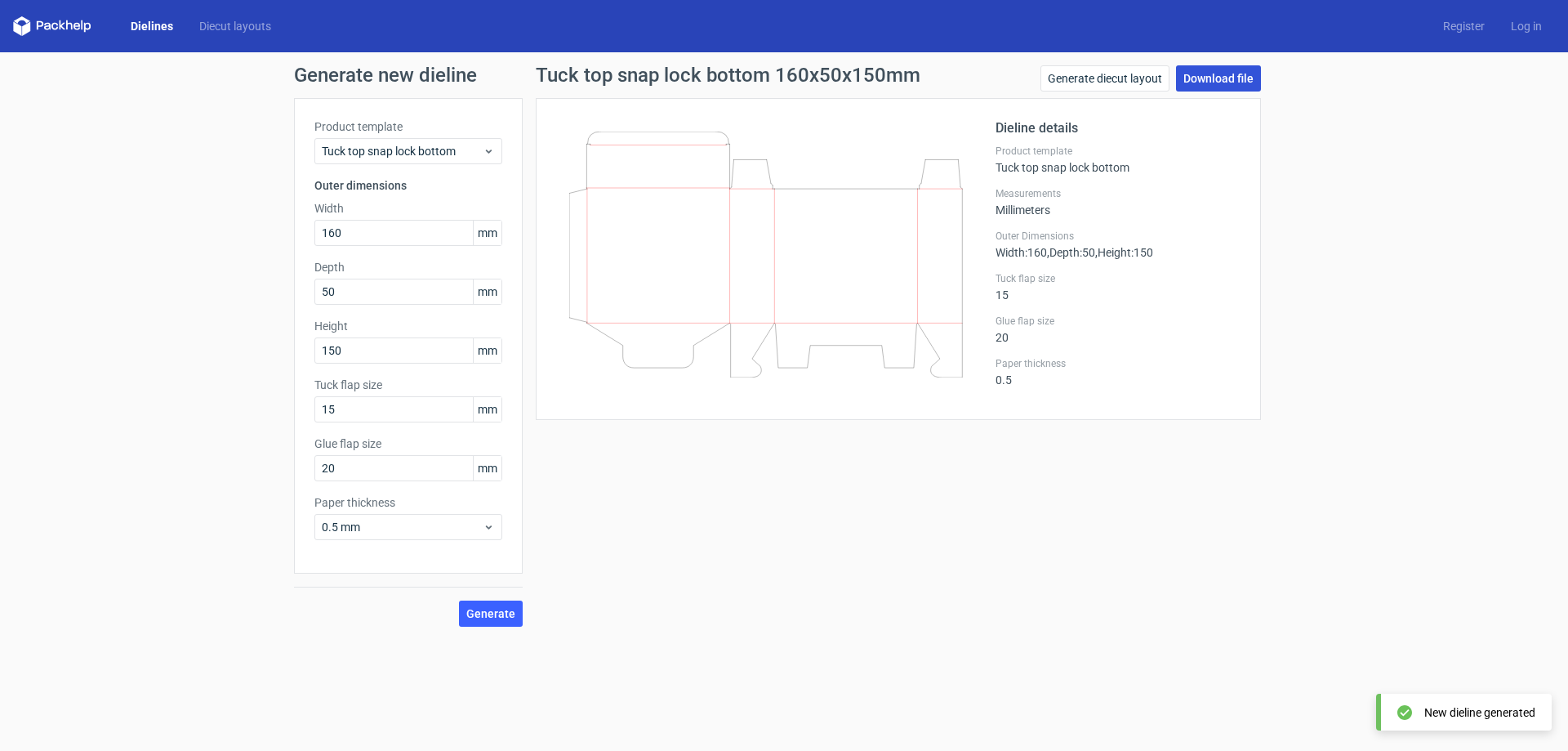
click at [1217, 75] on link "Download file" at bounding box center [1218, 79] width 85 height 27
drag, startPoint x: 882, startPoint y: 515, endPoint x: 815, endPoint y: 376, distance: 154.3
click at [882, 515] on div "Tuck top snap lock bottom 160x50x150mm Generate diecut layout Download file Die…" at bounding box center [898, 346] width 752 height 561
